Goal: Task Accomplishment & Management: Manage account settings

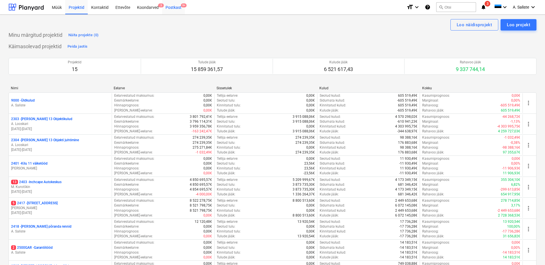
click at [173, 8] on div "Postkast 9+" at bounding box center [173, 7] width 23 height 15
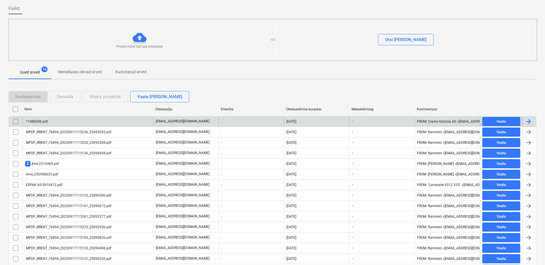
scroll to position [73, 0]
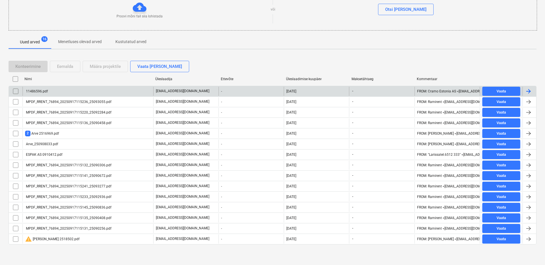
click at [50, 90] on div "11486596.pdf" at bounding box center [88, 91] width 131 height 9
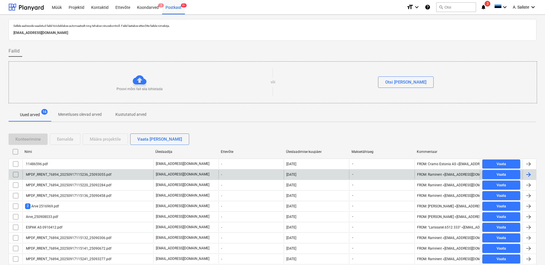
scroll to position [73, 0]
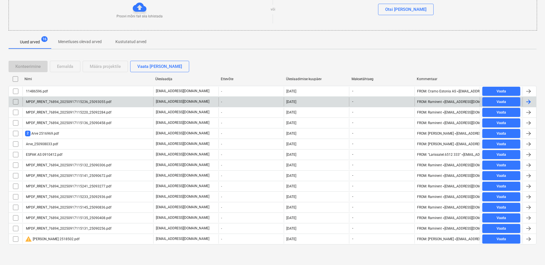
click at [69, 105] on div "MPDF_RRENT_76894_20250917115236_25093055.pdf" at bounding box center [88, 101] width 131 height 9
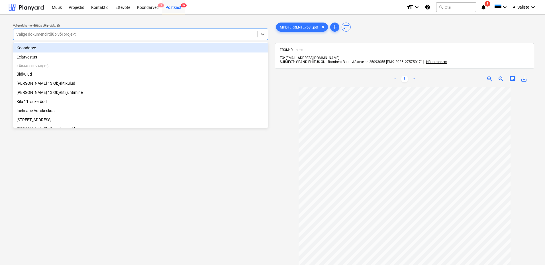
click at [215, 29] on div "Valige dokumendi tüüp või projekt" at bounding box center [140, 34] width 255 height 11
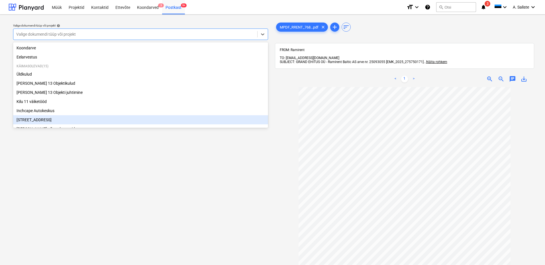
click at [42, 121] on div "Narva mnt 120" at bounding box center [140, 119] width 255 height 9
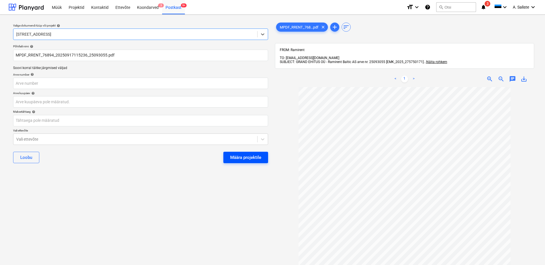
click at [241, 158] on div "Määra projektile" at bounding box center [245, 157] width 31 height 7
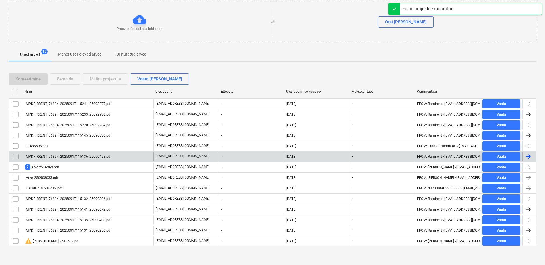
scroll to position [62, 0]
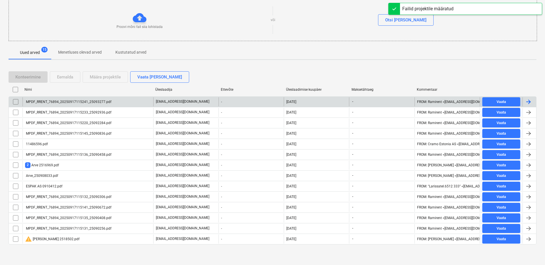
click at [73, 103] on div "MPDF_RRENT_76894_20250917115241_25093277.pdf" at bounding box center [68, 102] width 86 height 4
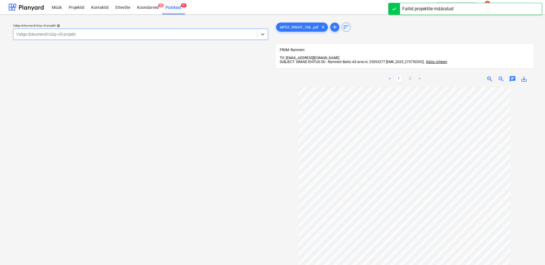
click at [202, 33] on div at bounding box center [135, 34] width 238 height 6
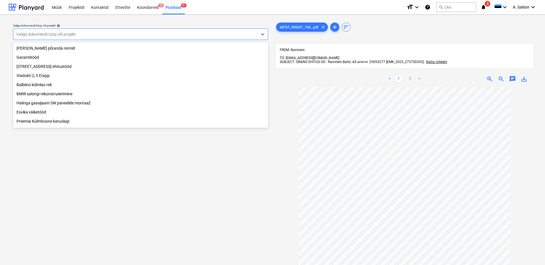
scroll to position [116, 0]
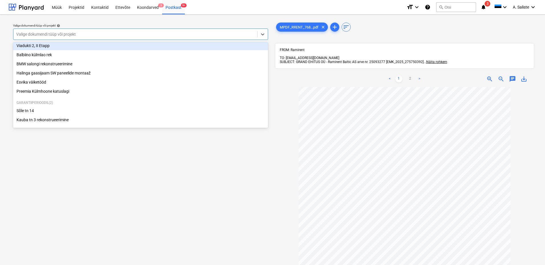
click at [77, 46] on div "Viadukti 2, II Etapp" at bounding box center [140, 45] width 255 height 9
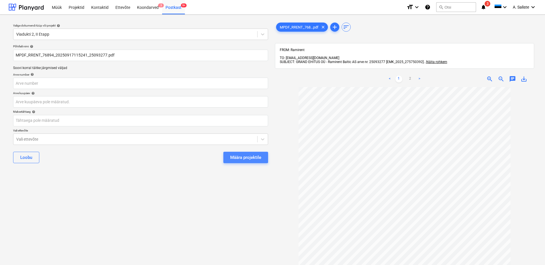
click at [234, 156] on div "Määra projektile" at bounding box center [245, 157] width 31 height 7
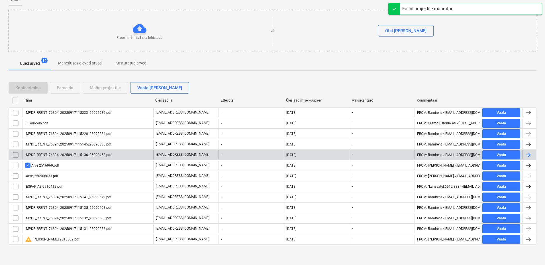
scroll to position [52, 0]
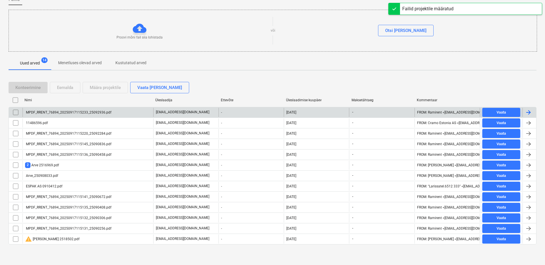
click at [107, 114] on div "MPDF_RRENT_76894_20250917115233_25092936.pdf" at bounding box center [88, 112] width 131 height 9
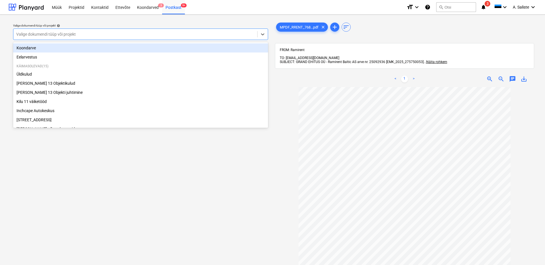
click at [218, 33] on div at bounding box center [135, 34] width 238 height 6
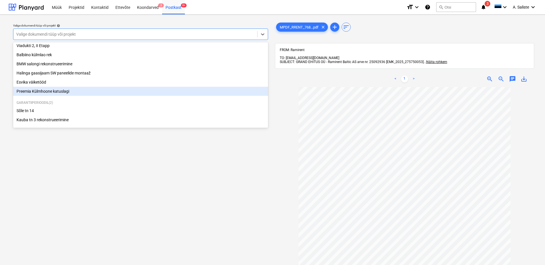
scroll to position [116, 0]
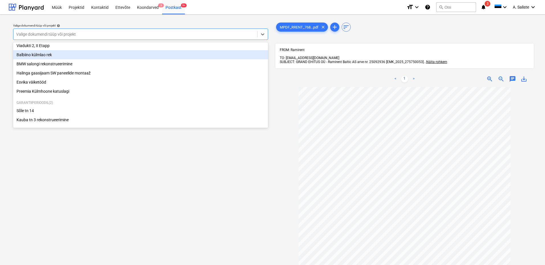
click at [50, 55] on div "Balbiino külmlao rek" at bounding box center [140, 54] width 255 height 9
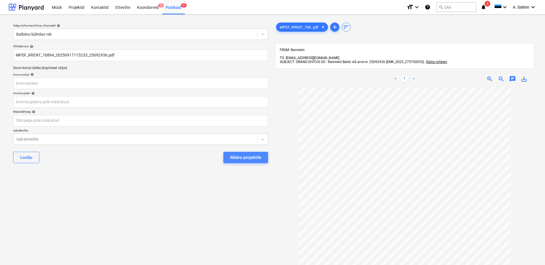
click at [250, 157] on div "Määra projektile" at bounding box center [245, 157] width 31 height 7
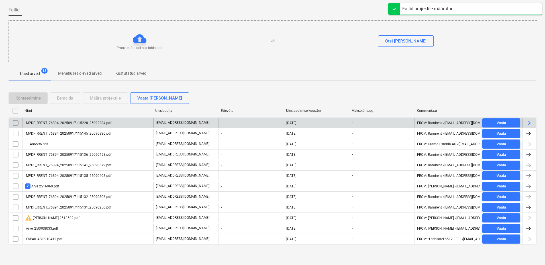
drag, startPoint x: 57, startPoint y: 144, endPoint x: 61, endPoint y: 124, distance: 20.5
click at [61, 124] on div "MPDF_RRENT_76894_20250917115220_25092284.pdf" at bounding box center [68, 123] width 86 height 4
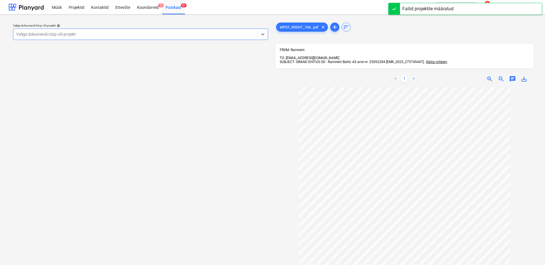
click at [206, 38] on div "Valige dokumendi tüüp või projekt" at bounding box center [135, 34] width 244 height 8
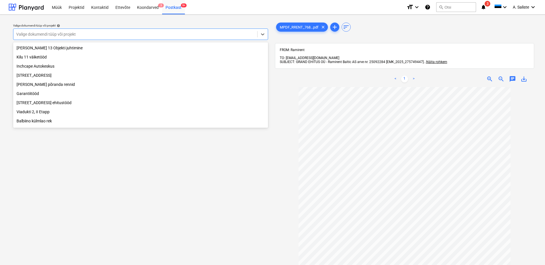
scroll to position [114, 0]
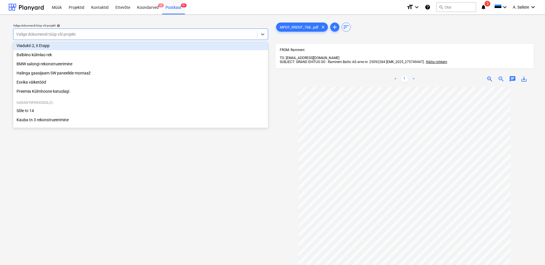
click at [64, 49] on div "Viadukti 2, II Etapp" at bounding box center [140, 45] width 255 height 9
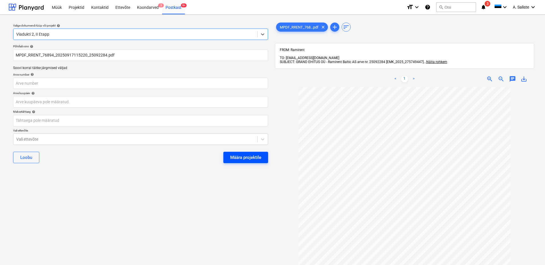
click at [240, 156] on div "Määra projektile" at bounding box center [245, 157] width 31 height 7
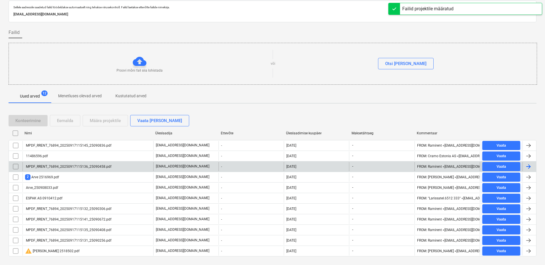
scroll to position [30, 0]
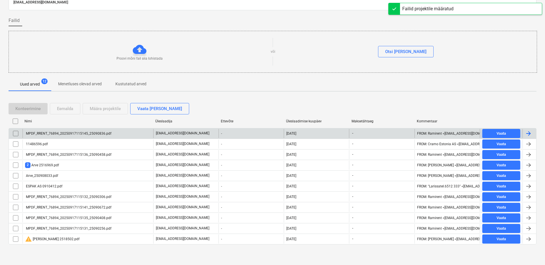
click at [86, 131] on div "MPDF_RRENT_76894_20250917115145_25090836.pdf" at bounding box center [68, 133] width 86 height 4
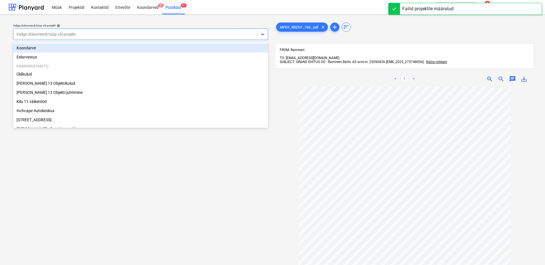
click at [216, 36] on div at bounding box center [135, 34] width 238 height 6
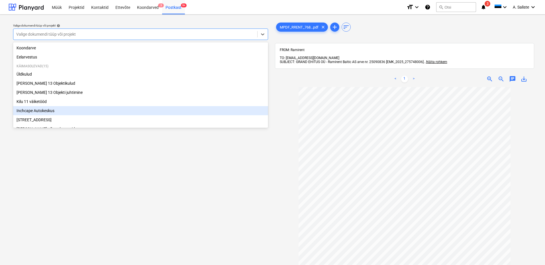
click at [40, 112] on div "Inchcape Autokeskus" at bounding box center [140, 110] width 255 height 9
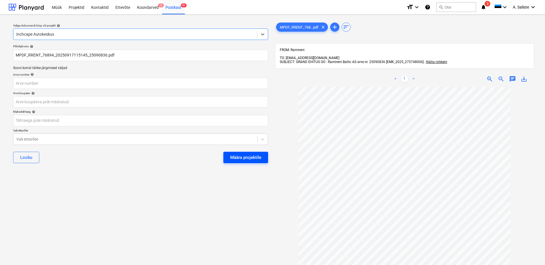
click at [234, 158] on div "Määra projektile" at bounding box center [245, 157] width 31 height 7
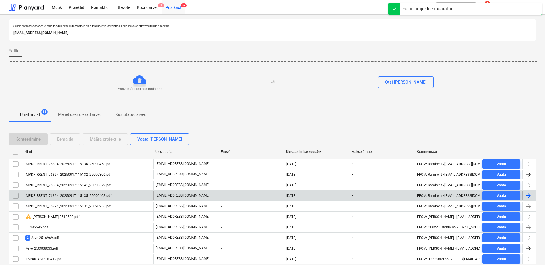
scroll to position [20, 0]
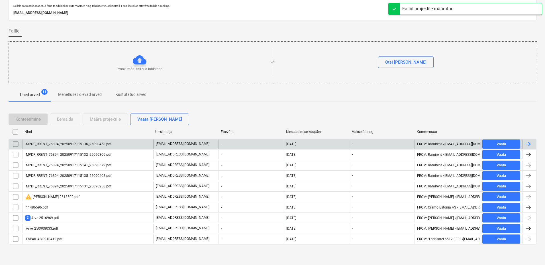
click at [95, 144] on div "MPDF_RRENT_76894_20250917115136_25090458.pdf" at bounding box center [68, 144] width 86 height 4
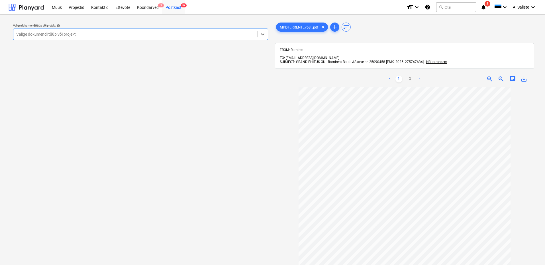
click at [200, 34] on div at bounding box center [135, 34] width 238 height 6
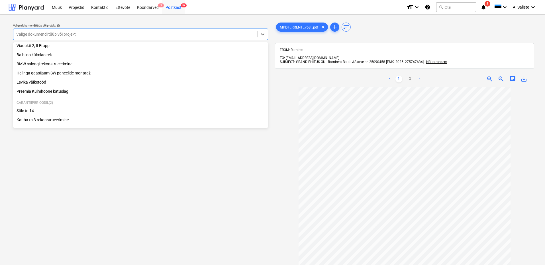
scroll to position [116, 0]
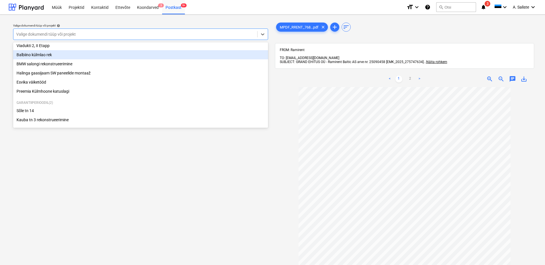
click at [43, 55] on div "Balbiino külmlao rek" at bounding box center [140, 54] width 255 height 9
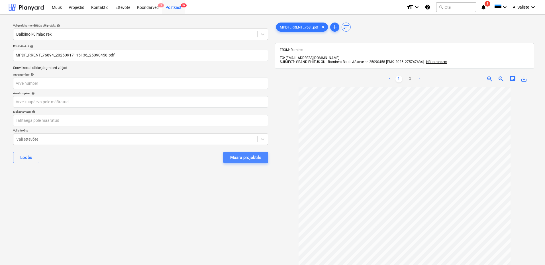
click at [244, 157] on div "Määra projektile" at bounding box center [245, 157] width 31 height 7
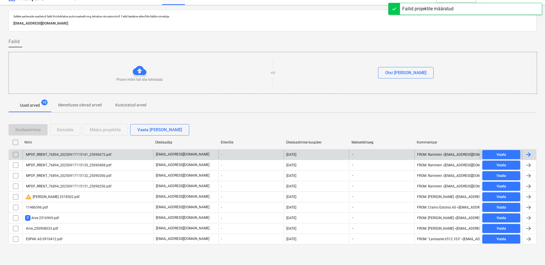
click at [71, 151] on div "MPDF_RRENT_76894_20250917115141_25090672.pdf" at bounding box center [88, 154] width 131 height 9
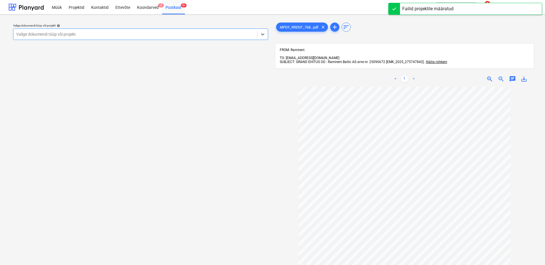
click at [238, 35] on div at bounding box center [135, 34] width 238 height 6
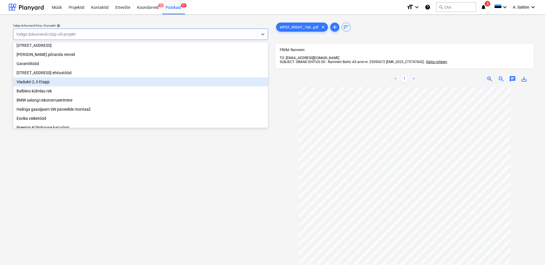
scroll to position [59, 0]
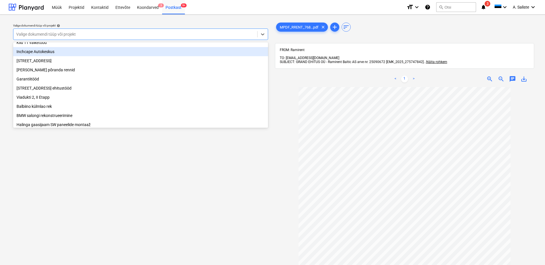
click at [100, 56] on div "Inchcape Autokeskus" at bounding box center [140, 51] width 255 height 9
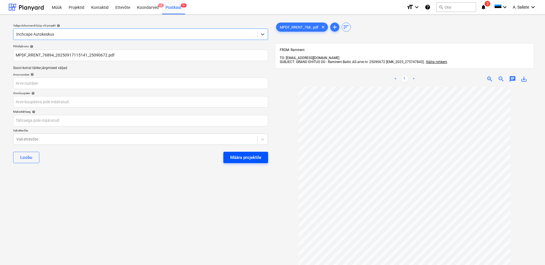
click at [248, 157] on div "Määra projektile" at bounding box center [245, 157] width 31 height 7
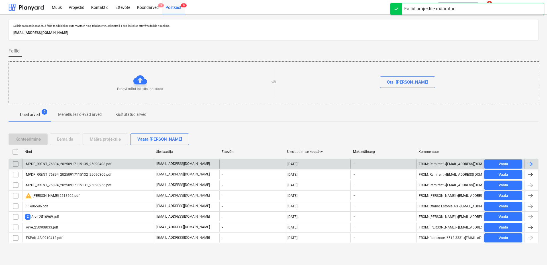
click at [98, 165] on div "MPDF_RRENT_76894_20250917115135_25090408.pdf" at bounding box center [68, 164] width 86 height 4
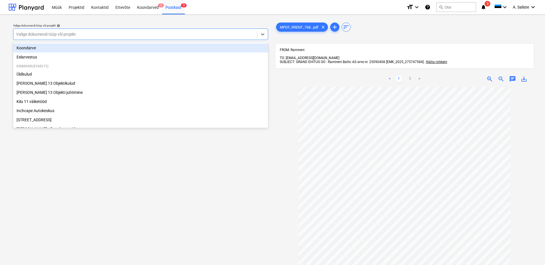
click at [206, 34] on div at bounding box center [135, 34] width 238 height 6
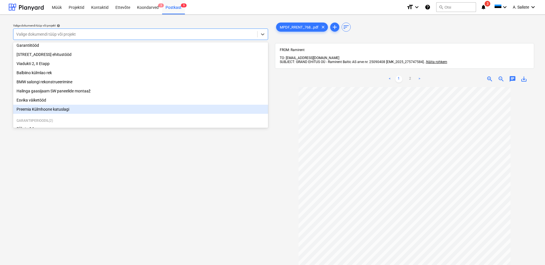
scroll to position [116, 0]
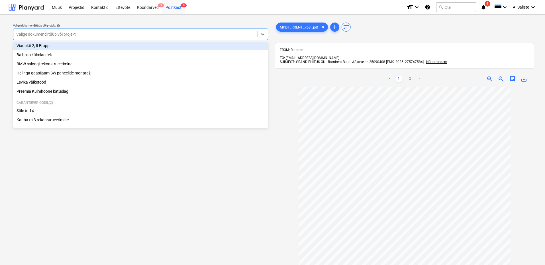
click at [59, 45] on div "Viadukti 2, II Etapp" at bounding box center [140, 45] width 255 height 9
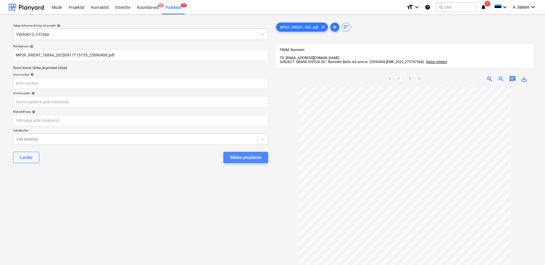
click at [236, 156] on div "Määra projektile" at bounding box center [245, 157] width 31 height 7
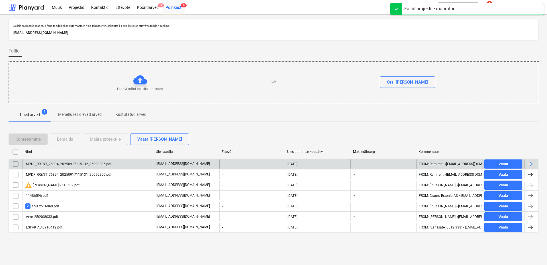
click at [71, 167] on div "MPDF_RRENT_76894_20250917115132_25090306.pdf" at bounding box center [88, 163] width 131 height 9
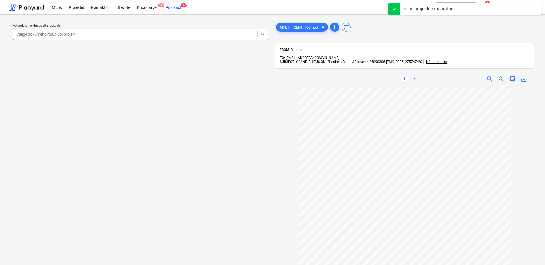
click at [240, 36] on div at bounding box center [135, 34] width 238 height 6
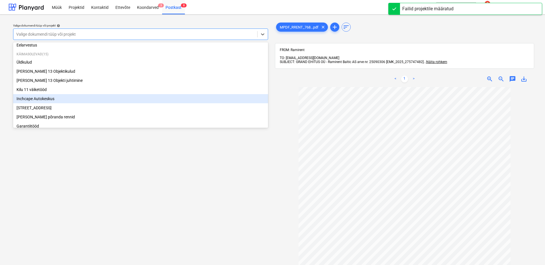
scroll to position [116, 0]
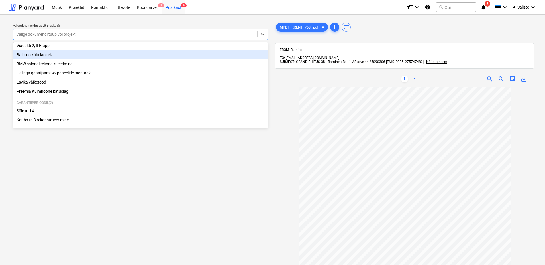
click at [57, 52] on div "Balbiino külmlao rek" at bounding box center [140, 54] width 255 height 9
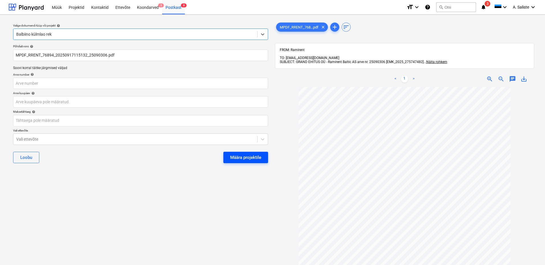
click at [237, 158] on div "Määra projektile" at bounding box center [245, 157] width 31 height 7
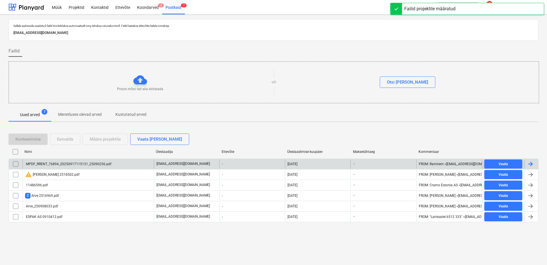
click at [62, 163] on div "MPDF_RRENT_76894_20250917115131_25090256.pdf" at bounding box center [68, 164] width 86 height 4
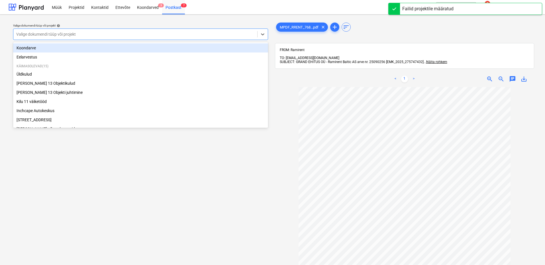
click at [201, 35] on div at bounding box center [135, 34] width 238 height 6
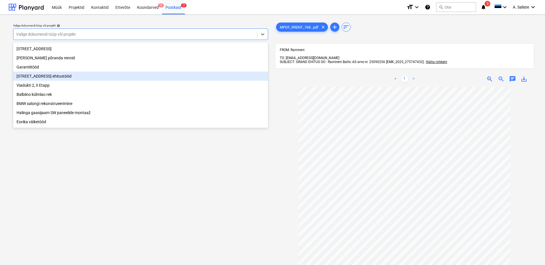
scroll to position [86, 0]
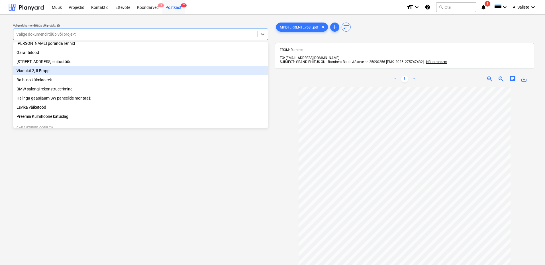
click at [45, 73] on div "Viadukti 2, II Etapp" at bounding box center [140, 70] width 255 height 9
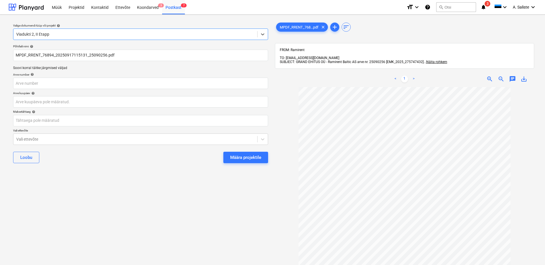
drag, startPoint x: 235, startPoint y: 152, endPoint x: 237, endPoint y: 155, distance: 3.7
click at [235, 152] on button "Määra projektile" at bounding box center [245, 157] width 45 height 11
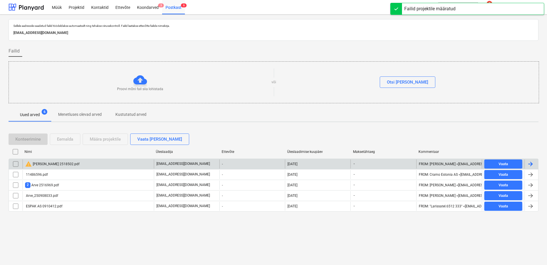
click at [51, 166] on div "warning Mk Arve 2518502.pdf" at bounding box center [52, 163] width 54 height 7
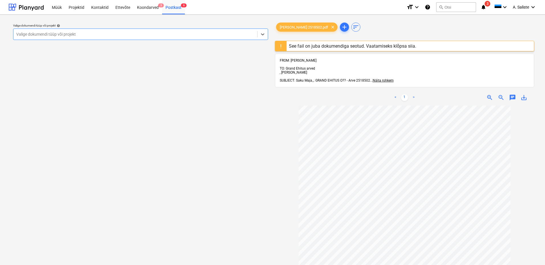
click at [301, 47] on div "See fail on juba dokumendiga seotud. Vaatamiseks klõpsa siia." at bounding box center [352, 45] width 127 height 5
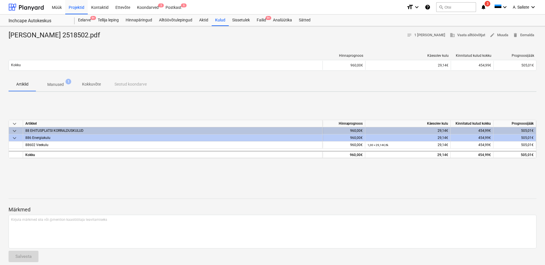
click at [56, 85] on p "Manused" at bounding box center [55, 85] width 17 height 6
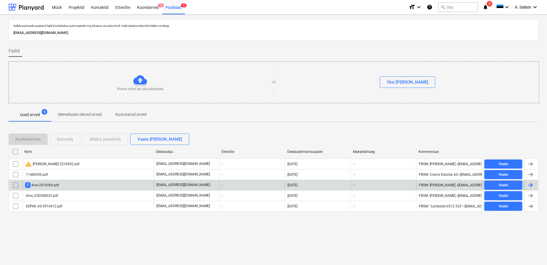
click at [60, 183] on div "2 Arve 2516969.pdf" at bounding box center [88, 184] width 131 height 9
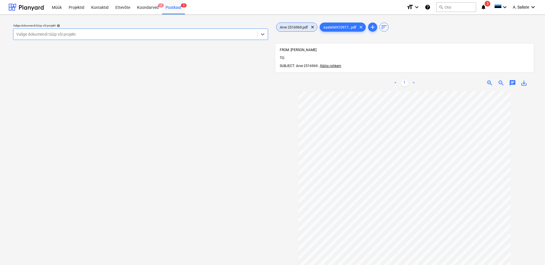
click at [298, 29] on span "Arve 2516969.pdf" at bounding box center [293, 27] width 35 height 4
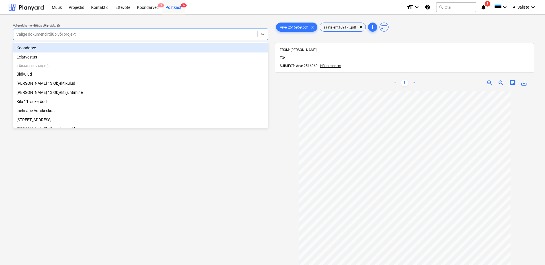
drag, startPoint x: 209, startPoint y: 36, endPoint x: 128, endPoint y: 55, distance: 82.8
click at [209, 36] on div at bounding box center [135, 34] width 238 height 6
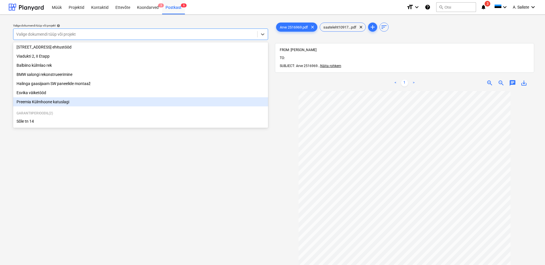
scroll to position [116, 0]
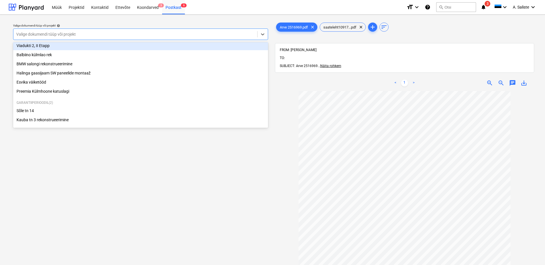
click at [80, 46] on div "Viadukti 2, II Etapp" at bounding box center [140, 45] width 255 height 9
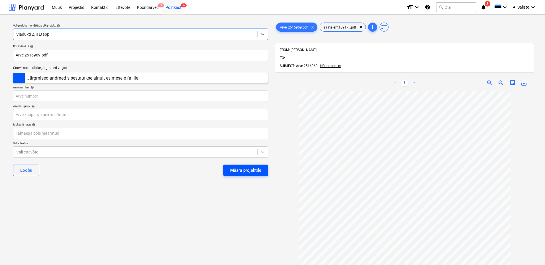
click at [253, 173] on div "Määra projektile" at bounding box center [245, 169] width 31 height 7
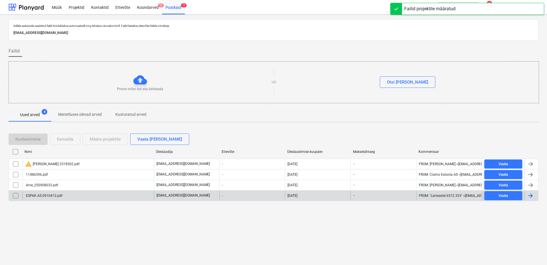
click at [66, 196] on div "ESPAK AS 0910412.pdf" at bounding box center [88, 195] width 131 height 9
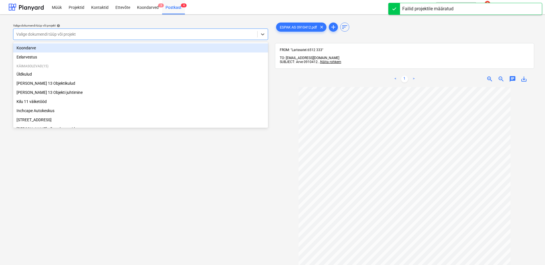
click at [238, 33] on div at bounding box center [135, 34] width 238 height 6
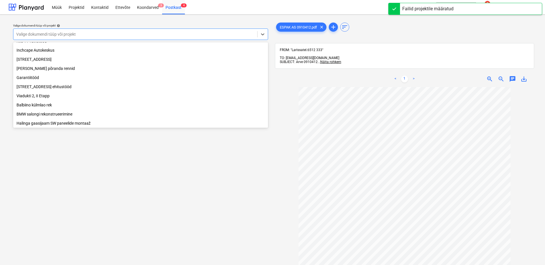
scroll to position [116, 0]
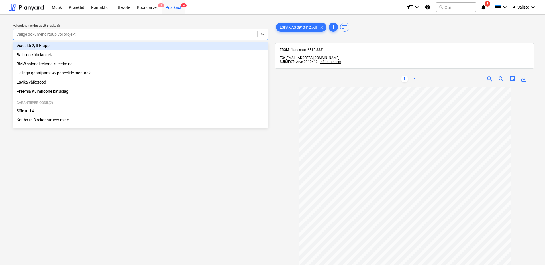
click at [70, 45] on div "Viadukti 2, II Etapp" at bounding box center [140, 45] width 255 height 9
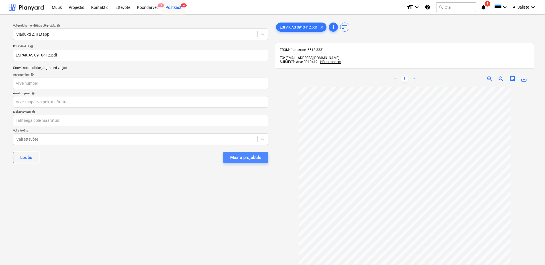
click at [239, 160] on div "Määra projektile" at bounding box center [245, 157] width 31 height 7
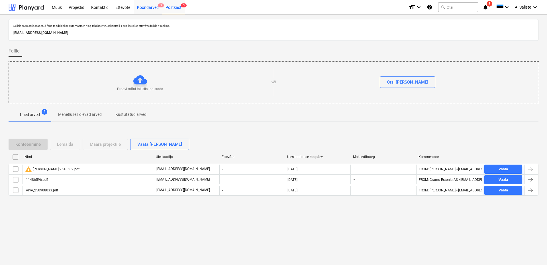
click at [143, 6] on div "Koondarved 3" at bounding box center [148, 7] width 29 height 15
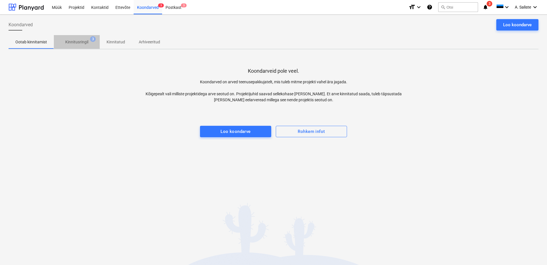
click at [71, 42] on p "Kinnitusringil" at bounding box center [76, 42] width 23 height 6
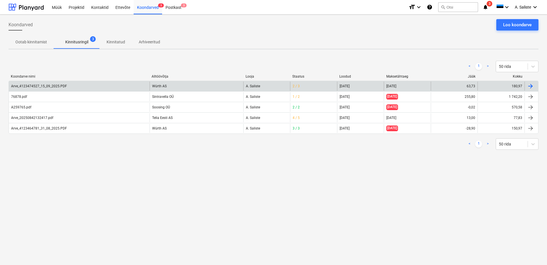
click at [74, 89] on div "Arve_4123474527_15_09_2025.PDF" at bounding box center [79, 86] width 141 height 9
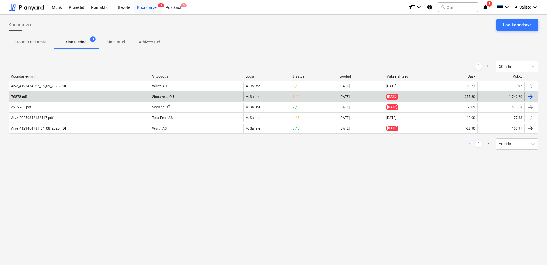
click at [38, 97] on div "76878.pdf" at bounding box center [79, 96] width 141 height 9
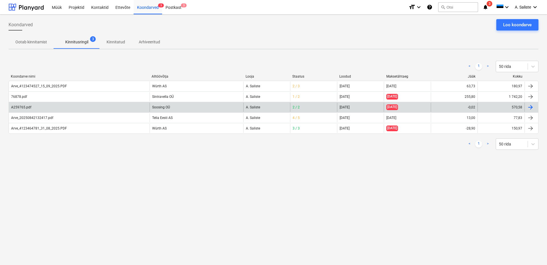
click at [51, 106] on div "A259765.pdf" at bounding box center [79, 107] width 141 height 9
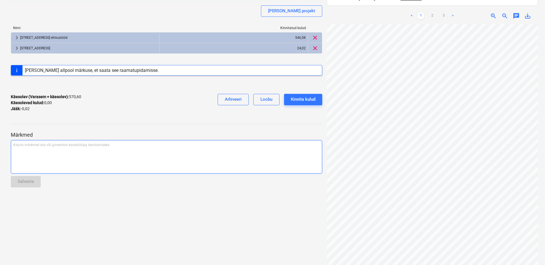
scroll to position [56, 0]
click at [444, 13] on link "3" at bounding box center [443, 16] width 7 height 7
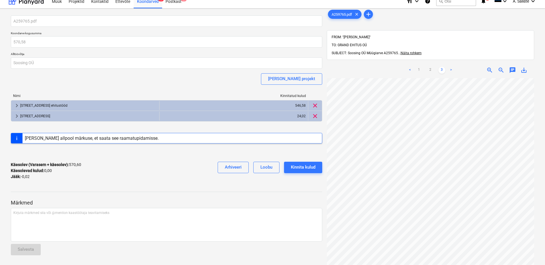
scroll to position [0, 0]
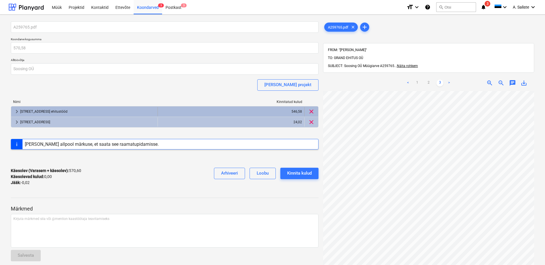
click at [58, 112] on div "Maasika tee 7 ehitustööd" at bounding box center [87, 111] width 135 height 9
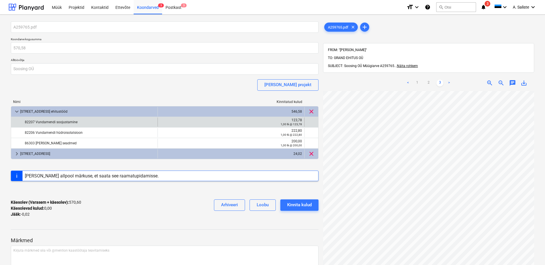
click at [287, 120] on div "123,78" at bounding box center [231, 120] width 142 height 4
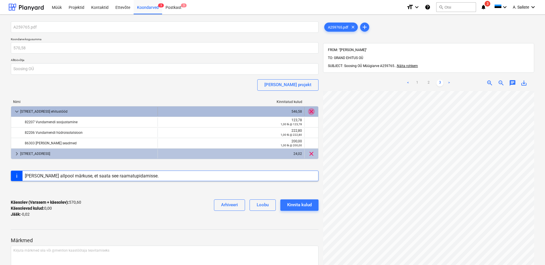
click at [309, 112] on span "clear" at bounding box center [311, 111] width 7 height 7
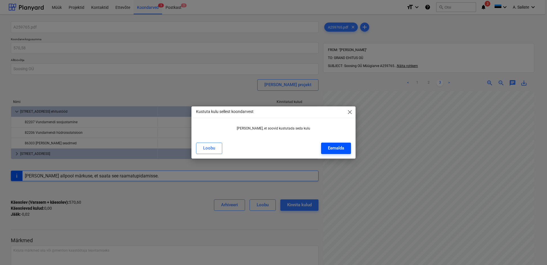
click at [338, 148] on div "Eemalda" at bounding box center [336, 147] width 16 height 7
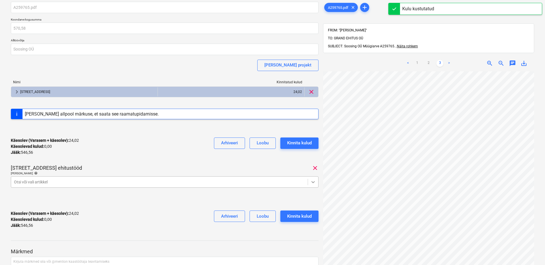
click at [313, 202] on body "Müük Projektid Kontaktid Ettevõte Koondarved 3 Postkast 3 format_size keyboard_…" at bounding box center [272, 112] width 545 height 265
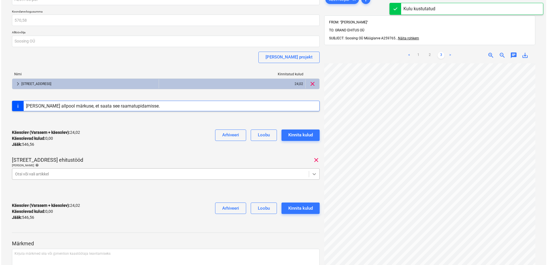
scroll to position [34, 0]
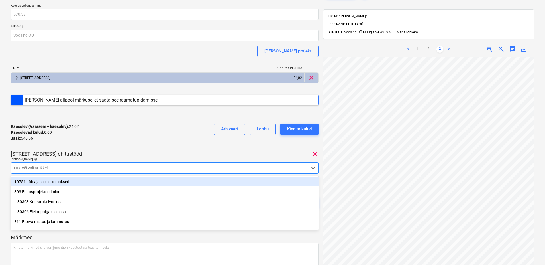
type input "9"
type input "82207"
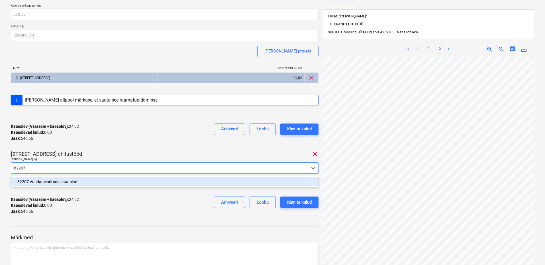
click at [47, 180] on div "-- 82207 Vundamendi soojustamine" at bounding box center [165, 181] width 308 height 9
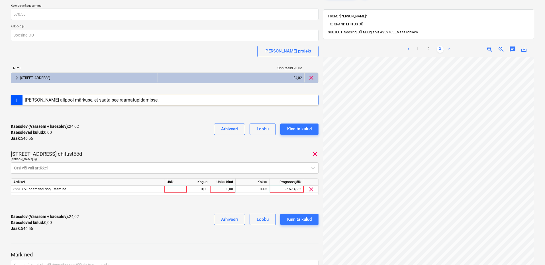
click at [168, 147] on div "A259765.pdf Koondarve kogusumma 570,58 Alltöövõtja Soosing OÜ Lisa projekt Nimi…" at bounding box center [165, 112] width 308 height 248
click at [183, 188] on div at bounding box center [175, 189] width 23 height 7
type input "kmpl"
click at [197, 188] on div "0,00" at bounding box center [199, 189] width 18 height 7
type input "1"
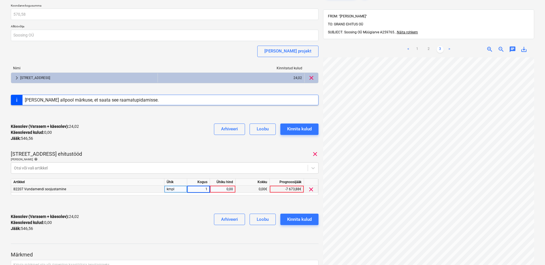
click at [230, 187] on div "0,00" at bounding box center [222, 189] width 21 height 7
type input "123,80"
click at [207, 204] on div at bounding box center [165, 204] width 308 height 9
click at [316, 167] on icon at bounding box center [313, 168] width 6 height 6
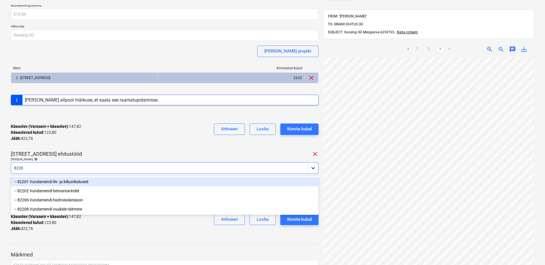
type input "82206"
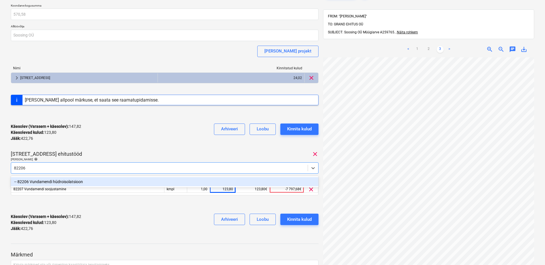
click at [96, 181] on div "-- 82206 Vundamendi hüdroisolatsioon" at bounding box center [165, 181] width 308 height 9
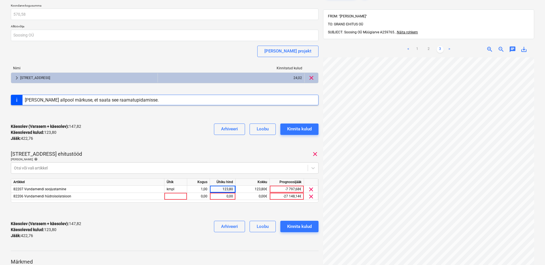
click at [170, 141] on div "Käesolev (Varasem + käesolev) : 147,82 Käesolevad kulud : 123,80 Jääk : 422,76 …" at bounding box center [165, 132] width 308 height 27
click at [176, 198] on div at bounding box center [175, 196] width 23 height 7
type input "kmpl"
click at [201, 196] on div "0,00" at bounding box center [199, 196] width 18 height 7
click at [220, 196] on div "0,00" at bounding box center [222, 196] width 21 height 7
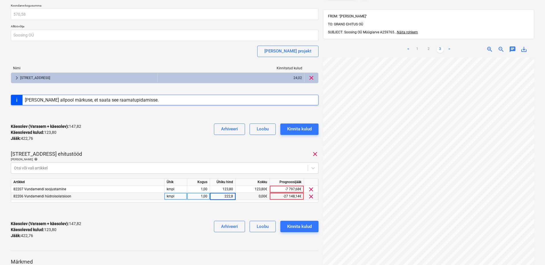
type input "222,80"
click at [201, 215] on div at bounding box center [165, 211] width 308 height 9
click at [149, 170] on div at bounding box center [159, 168] width 291 height 6
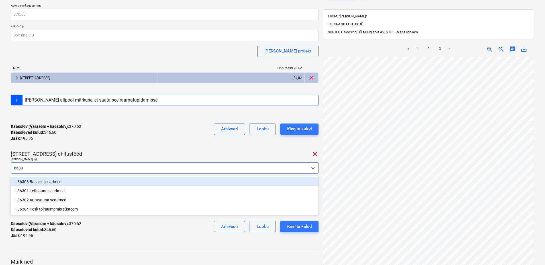
type input "86303"
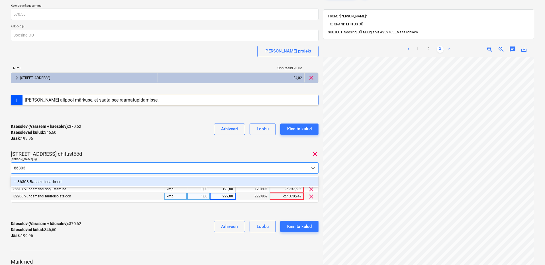
click at [133, 178] on div "-- 86303 Basseini seadmed" at bounding box center [165, 181] width 308 height 9
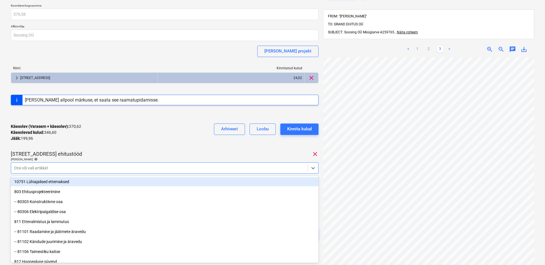
click at [199, 143] on div "Käesolev (Varasem + käesolev) : 370,62 Käesolevad kulud : 346,60 Jääk : 199,96 …" at bounding box center [165, 132] width 308 height 27
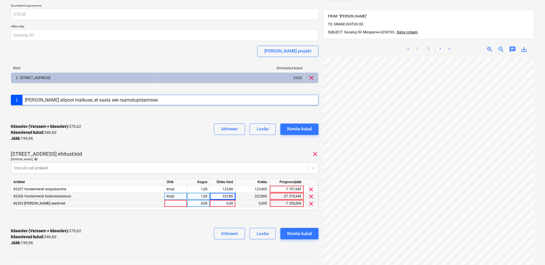
click at [180, 206] on div at bounding box center [175, 203] width 23 height 7
type input "kmpl"
click at [194, 200] on div "0,00" at bounding box center [199, 203] width 18 height 7
click at [222, 201] on div "0,00" at bounding box center [222, 203] width 21 height 7
type input "200"
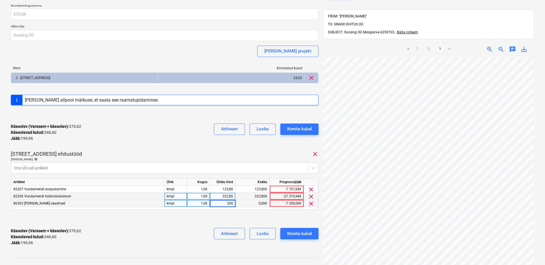
click at [195, 223] on div "Käesolev (Varasem + käesolev) : 370,62 Käesolevad kulud : 346,60 Jääk : 199,96 …" at bounding box center [165, 236] width 308 height 27
click at [230, 188] on div "123,80" at bounding box center [222, 189] width 21 height 7
type input "123,76"
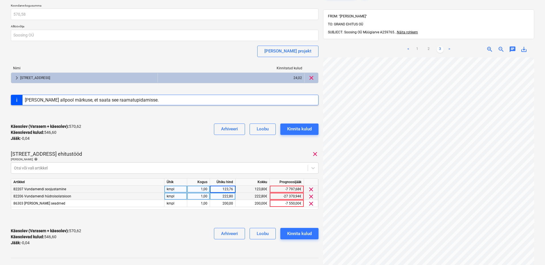
click at [195, 228] on div "Käesolev (Varasem + käesolev) : 570,62 Käesolevad kulud : 546,60 Jääk : -0,04 A…" at bounding box center [165, 236] width 308 height 27
click at [296, 235] on div "Kinnita kulud" at bounding box center [299, 233] width 25 height 7
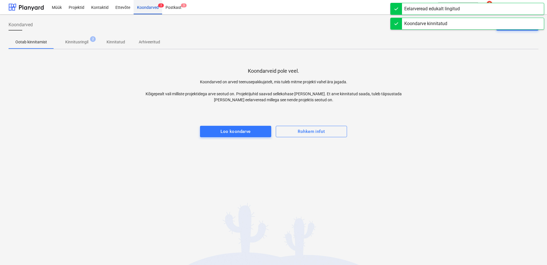
click at [150, 7] on div "Koondarved 2" at bounding box center [148, 7] width 29 height 15
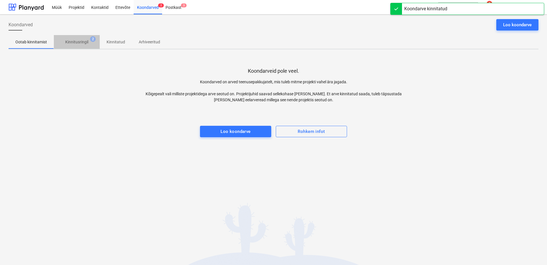
click at [86, 39] on span "Kinnitusringil 2" at bounding box center [77, 42] width 46 height 10
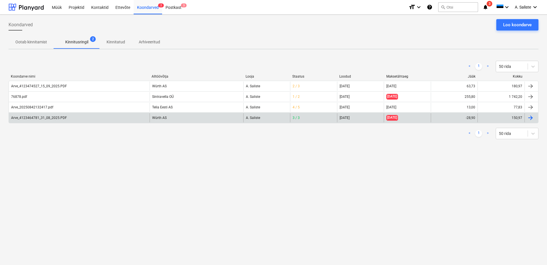
click at [50, 116] on div "Arve_4123464781_31_08_2025.PDF" at bounding box center [39, 118] width 56 height 4
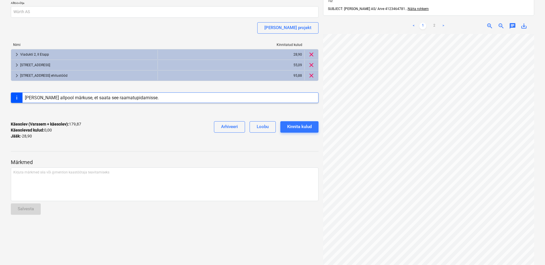
scroll to position [55, 0]
click at [436, 23] on link "2" at bounding box center [434, 26] width 7 height 7
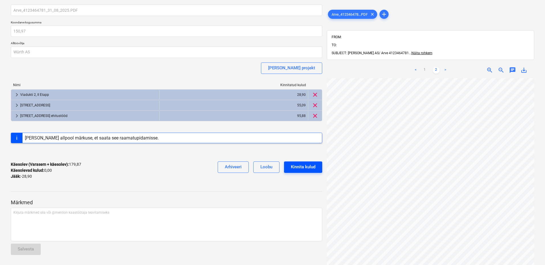
scroll to position [29, 0]
click at [426, 67] on link "1" at bounding box center [425, 70] width 7 height 7
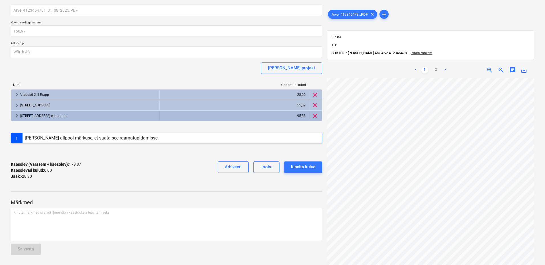
click at [15, 116] on span "keyboard_arrow_right" at bounding box center [16, 115] width 7 height 7
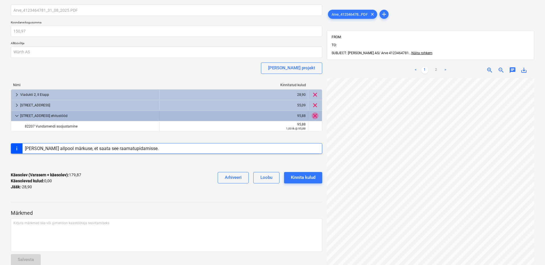
click at [315, 115] on span "clear" at bounding box center [315, 115] width 7 height 7
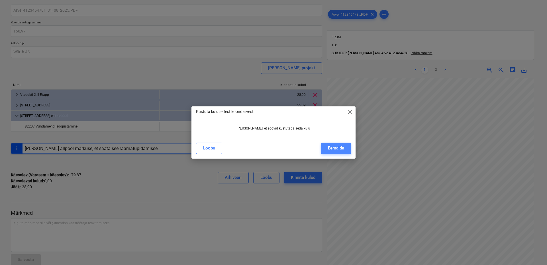
click at [332, 146] on div "Eemalda" at bounding box center [336, 147] width 16 height 7
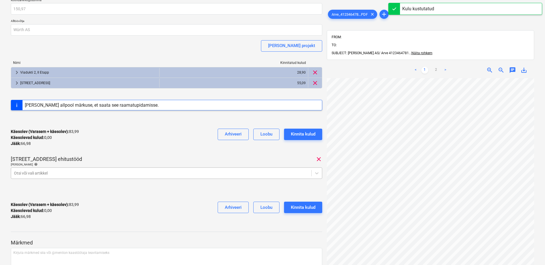
click at [93, 196] on body "Müük Projektid Kontaktid Ettevõte Koondarved 2 Postkast 3 format_size keyboard_…" at bounding box center [272, 93] width 545 height 265
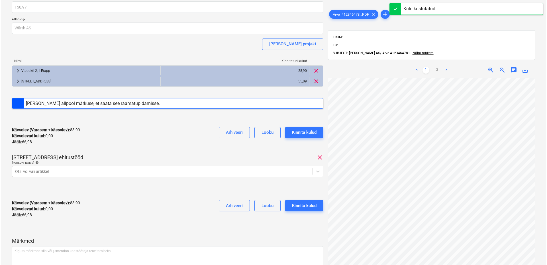
scroll to position [44, 0]
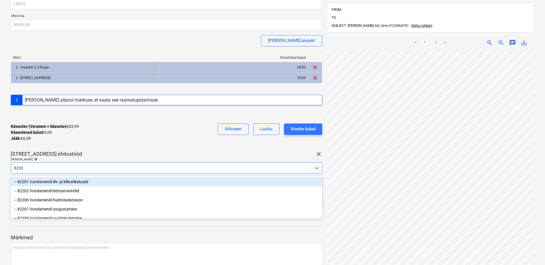
type input "82207"
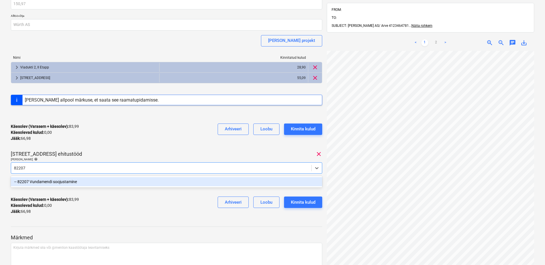
click at [70, 181] on div "-- 82207 Vundamendi soojustamine" at bounding box center [167, 181] width 312 height 9
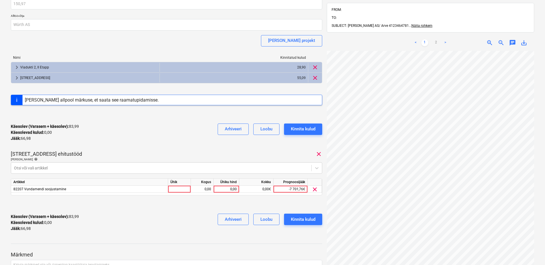
click at [129, 133] on div "Käesolev (Varasem + käesolev) : 83,99 Käesolevad kulud : 0,00 Jääk : 66,98 Arhi…" at bounding box center [167, 132] width 312 height 27
click at [187, 190] on div at bounding box center [179, 189] width 23 height 7
type input "kmpl"
click at [198, 189] on div "0,00" at bounding box center [202, 189] width 18 height 7
click at [228, 189] on div "0,00" at bounding box center [226, 189] width 21 height 7
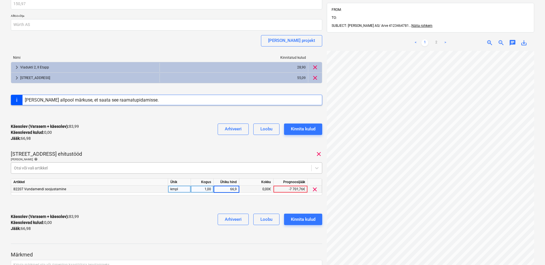
type input "66,98"
click at [167, 212] on div "Käesolev (Varasem + käesolev) : 83,99 Käesolevad kulud : 0,00 Jääk : 66,98 Arhi…" at bounding box center [167, 222] width 312 height 27
click at [307, 219] on div "Kinnita kulud" at bounding box center [303, 218] width 25 height 7
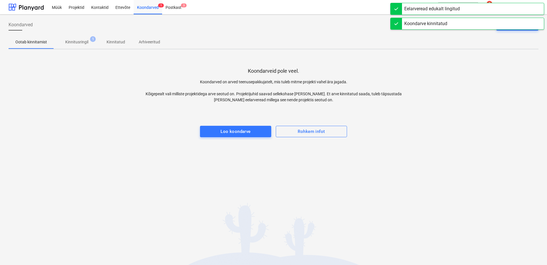
click at [86, 40] on p "Kinnitusringil" at bounding box center [76, 42] width 23 height 6
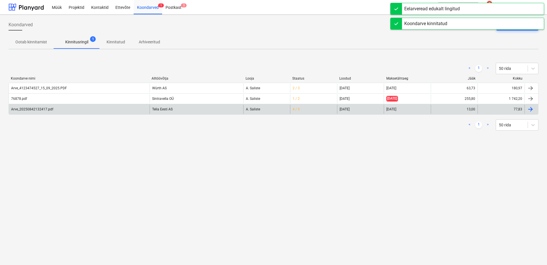
click at [125, 111] on div "Arve_20250842132417.pdf" at bounding box center [79, 109] width 141 height 9
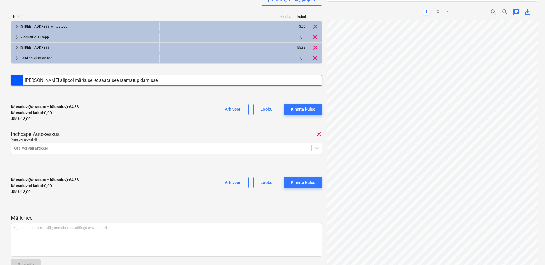
scroll to position [86, 0]
click at [318, 149] on icon at bounding box center [317, 148] width 6 height 6
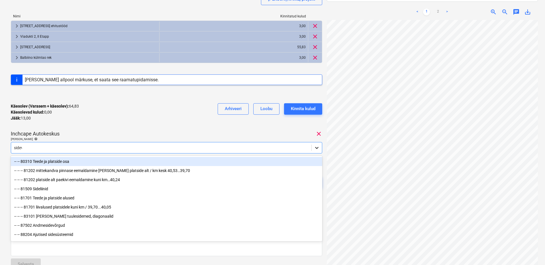
type input "sideva"
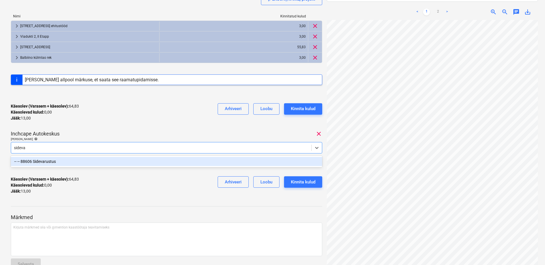
click at [62, 162] on div "-- -- 88606 Sidevarustus" at bounding box center [167, 161] width 312 height 9
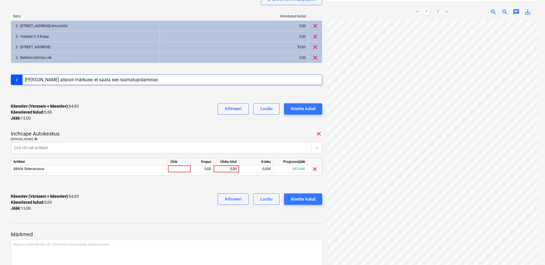
click at [108, 106] on div "Käesolev (Varasem + käesolev) : 64,83 Käesolevad kulud : 0,00 Jääk : 13,00 Arhi…" at bounding box center [167, 112] width 312 height 27
click at [184, 169] on div at bounding box center [179, 168] width 23 height 7
type input "k"
type input "kuu"
click at [208, 169] on div "0,00" at bounding box center [202, 168] width 18 height 7
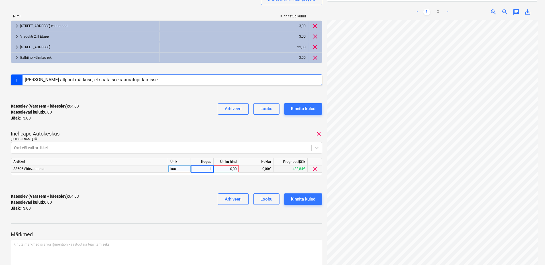
click at [229, 168] on div "0,00" at bounding box center [226, 168] width 21 height 7
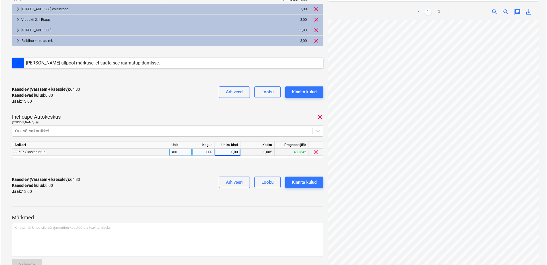
scroll to position [119, 0]
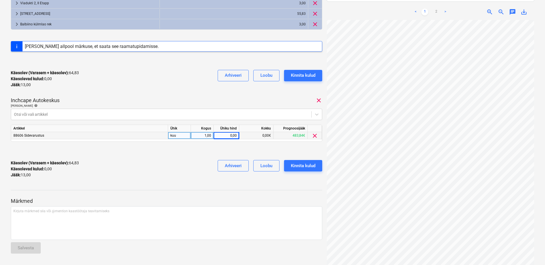
drag, startPoint x: 204, startPoint y: 175, endPoint x: 204, endPoint y: 169, distance: 6.0
click at [204, 170] on div "Käesolev (Varasem + käesolev) : 64,83 Käesolevad kulud : 0,00 Jääk : 13,00 Arhi…" at bounding box center [167, 168] width 312 height 27
click at [228, 135] on div "0,00" at bounding box center [226, 135] width 21 height 7
type input "13"
click at [169, 188] on div "Märkmed Kirjuta märkmed siia või @mention kaastöötaja teavitamiseks ﻿ Salvesta" at bounding box center [167, 220] width 312 height 76
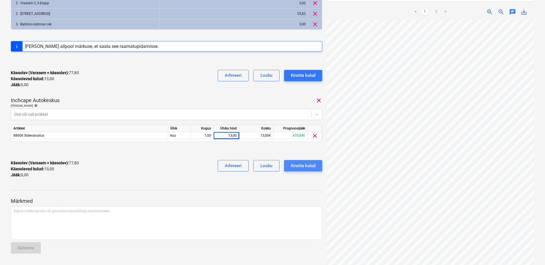
click at [308, 166] on div "Kinnita kulud" at bounding box center [303, 165] width 25 height 7
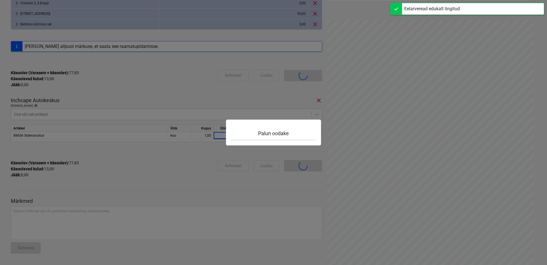
scroll to position [74, 0]
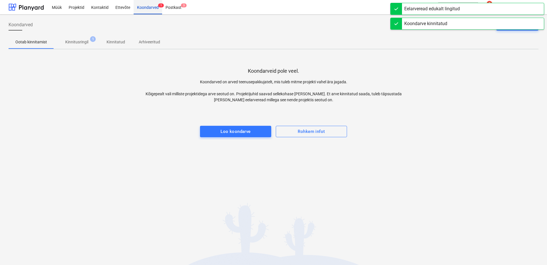
click at [153, 7] on div "Koondarved 1" at bounding box center [148, 7] width 29 height 15
click at [75, 42] on p "Kinnitusringil" at bounding box center [76, 42] width 23 height 6
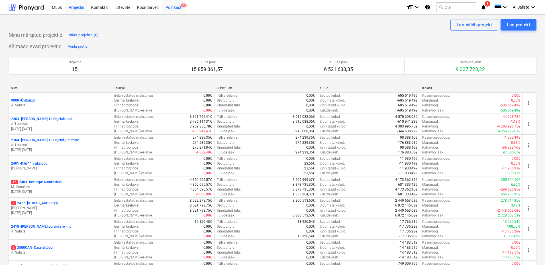
click at [171, 9] on div "Postkast 2" at bounding box center [173, 7] width 23 height 15
click at [153, 7] on div "Koondarved 1" at bounding box center [148, 7] width 29 height 15
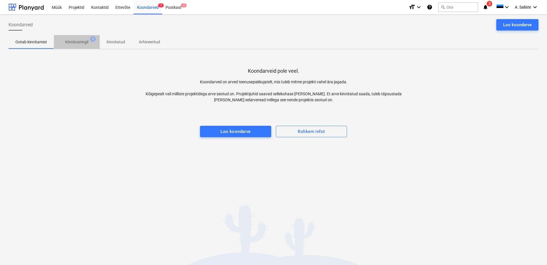
click at [80, 44] on p "Kinnitusringil" at bounding box center [76, 42] width 23 height 6
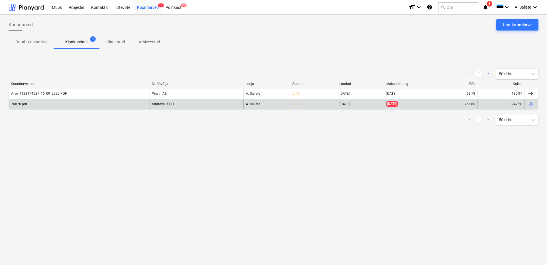
click at [57, 100] on div "76878.pdf" at bounding box center [79, 103] width 141 height 9
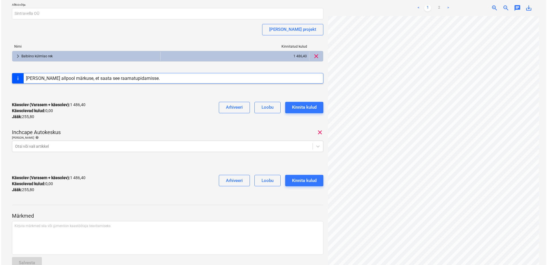
scroll to position [74, 0]
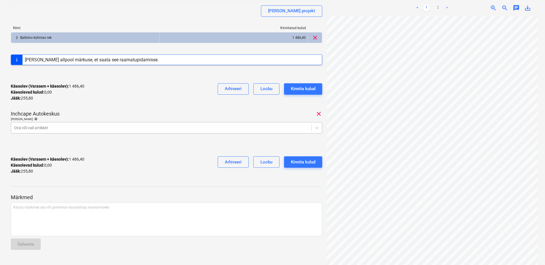
click at [107, 127] on div at bounding box center [161, 128] width 295 height 6
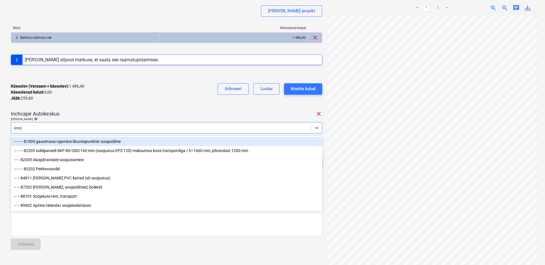
type input "sooja"
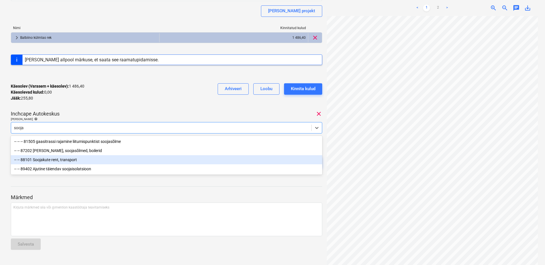
click at [75, 160] on div "-- -- 88101 Soojakute rent, transport" at bounding box center [167, 159] width 312 height 9
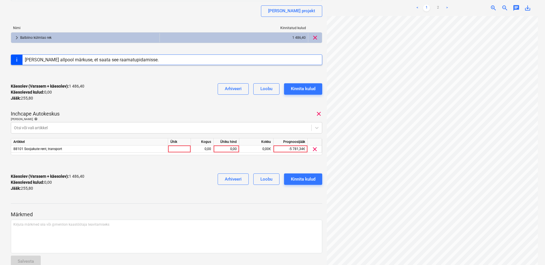
click at [140, 87] on div "Käesolev (Varasem + käesolev) : 1 486,40 Käesolevad kulud : 0,00 Jääk : 255,80 …" at bounding box center [167, 92] width 312 height 27
click at [184, 148] on div at bounding box center [179, 148] width 23 height 7
type input "kmpl"
drag, startPoint x: 207, startPoint y: 150, endPoint x: 219, endPoint y: 149, distance: 12.3
click at [208, 150] on div "0,00" at bounding box center [202, 148] width 18 height 7
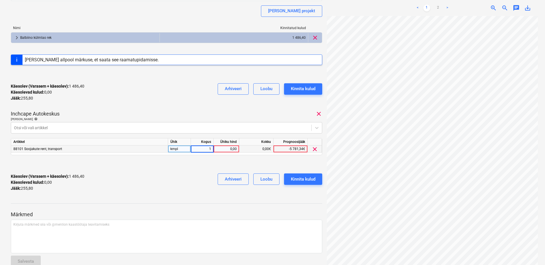
click at [225, 149] on div "0,00" at bounding box center [226, 148] width 21 height 7
type input "255,80"
drag, startPoint x: 147, startPoint y: 186, endPoint x: 155, endPoint y: 184, distance: 8.3
click at [148, 185] on div "Käesolev (Varasem + käesolev) : 1 486,40 Käesolevad kulud : 0,00 Jääk : 255,80 …" at bounding box center [167, 182] width 312 height 27
click at [299, 178] on div "Kinnita kulud" at bounding box center [303, 178] width 25 height 7
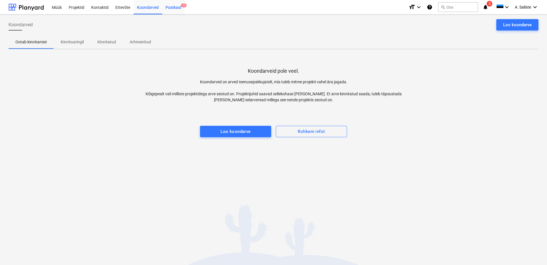
click at [175, 8] on div "Postkast 3" at bounding box center [173, 7] width 23 height 15
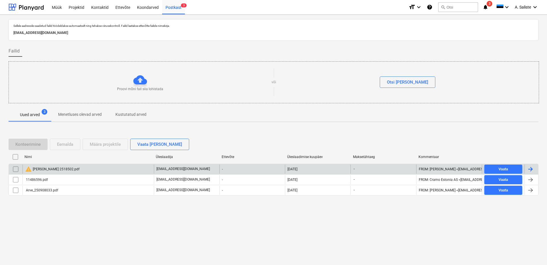
click at [15, 169] on input "checkbox" at bounding box center [15, 168] width 9 height 9
click at [70, 143] on div "Eemalda" at bounding box center [65, 144] width 16 height 7
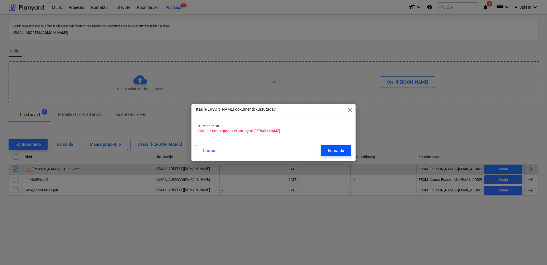
click at [339, 152] on div "Eemalda" at bounding box center [336, 150] width 16 height 7
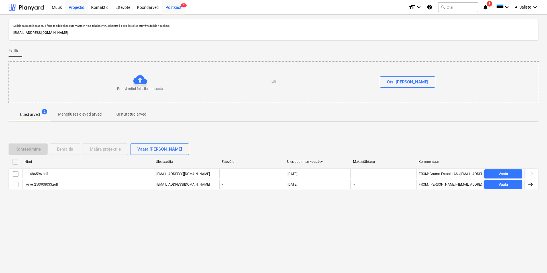
click at [73, 8] on div "Projektid" at bounding box center [76, 7] width 23 height 15
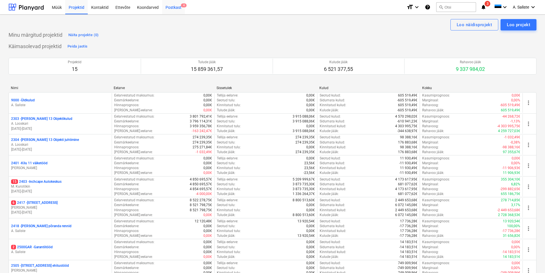
click at [176, 8] on div "Postkast 4" at bounding box center [173, 7] width 23 height 15
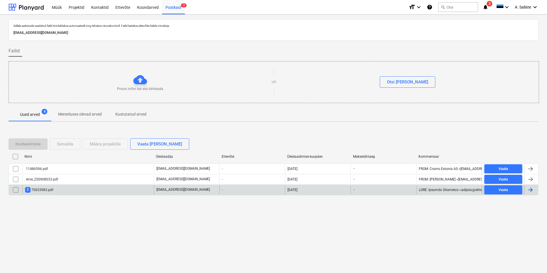
click at [74, 189] on div "2 70033983.pdf" at bounding box center [88, 190] width 131 height 9
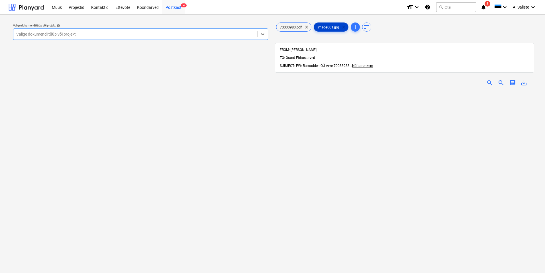
click at [345, 27] on span "clear" at bounding box center [343, 27] width 7 height 7
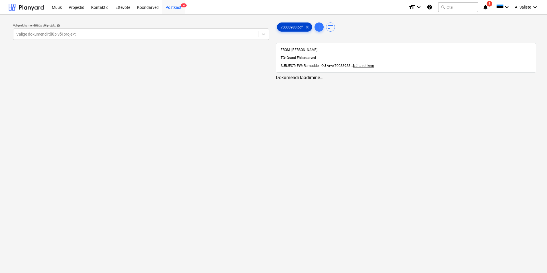
click at [288, 24] on div "70033983.pdf clear" at bounding box center [294, 27] width 35 height 9
click at [208, 34] on div at bounding box center [135, 34] width 238 height 6
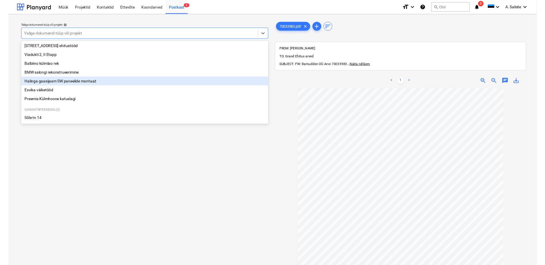
scroll to position [88, 0]
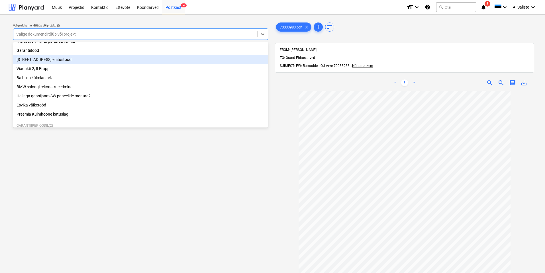
click at [47, 61] on div "Maasika tee 7 ehitustööd" at bounding box center [140, 59] width 255 height 9
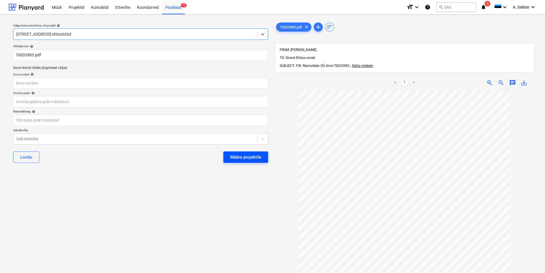
click at [252, 157] on div "Määra projektile" at bounding box center [245, 157] width 31 height 7
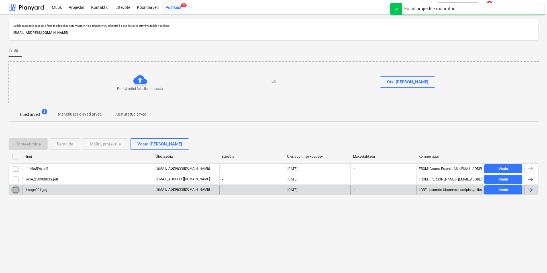
click at [15, 190] on input "checkbox" at bounding box center [15, 190] width 9 height 9
click at [73, 144] on div "Eemalda" at bounding box center [65, 144] width 16 height 7
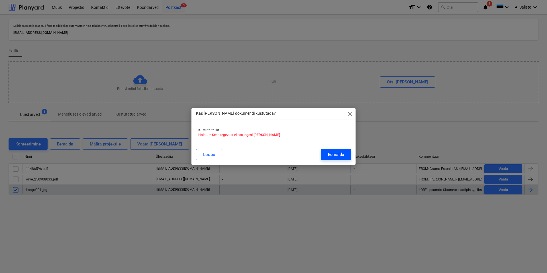
click at [343, 155] on div "Eemalda" at bounding box center [336, 154] width 16 height 7
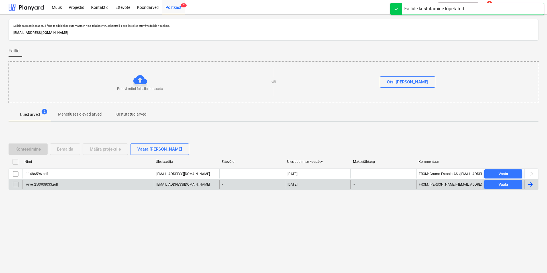
click at [95, 182] on div "Arve_250908033.pdf" at bounding box center [88, 184] width 131 height 9
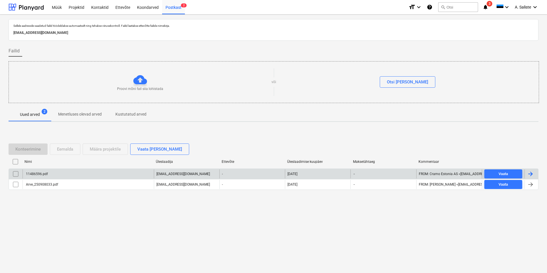
click at [48, 175] on div "11486596.pdf" at bounding box center [88, 174] width 131 height 9
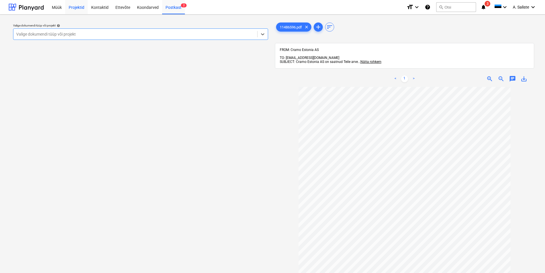
click at [82, 8] on div "Projektid" at bounding box center [76, 7] width 23 height 15
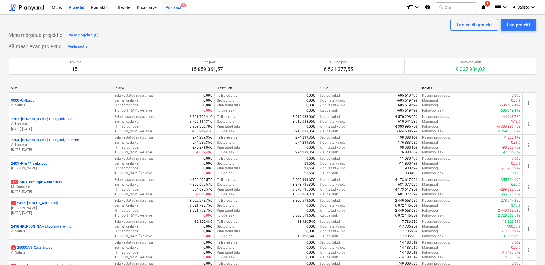
click at [178, 7] on div "Postkast 3" at bounding box center [173, 7] width 23 height 15
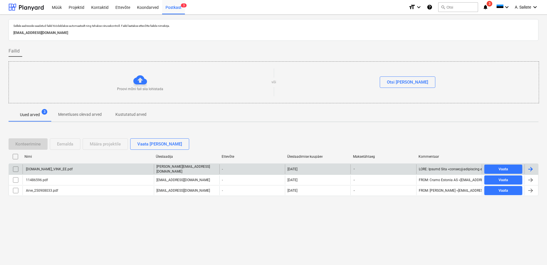
click at [83, 169] on div "SalesInvoice.Report_VINK_EE.pdf" at bounding box center [88, 169] width 131 height 10
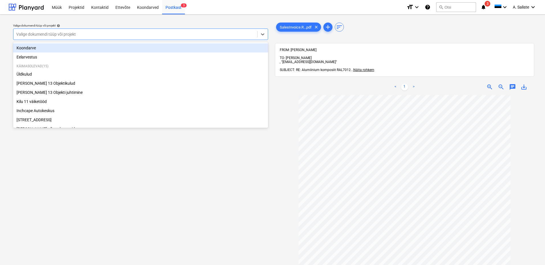
click at [182, 35] on div at bounding box center [135, 34] width 238 height 6
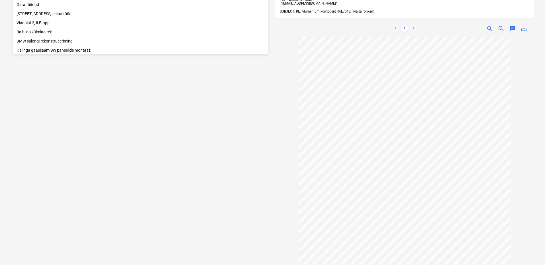
scroll to position [59, 0]
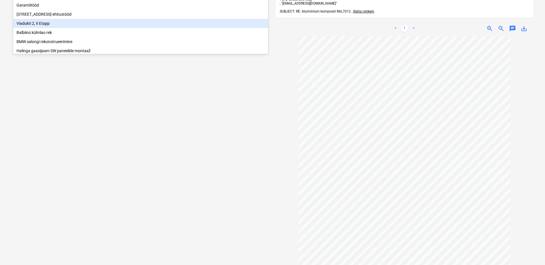
click at [73, 26] on div "Viadukti 2, II Etapp" at bounding box center [140, 23] width 255 height 9
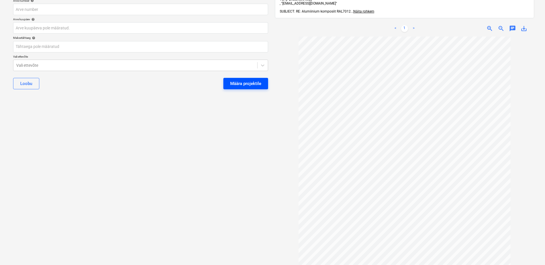
click at [244, 84] on div "Määra projektile" at bounding box center [245, 83] width 31 height 7
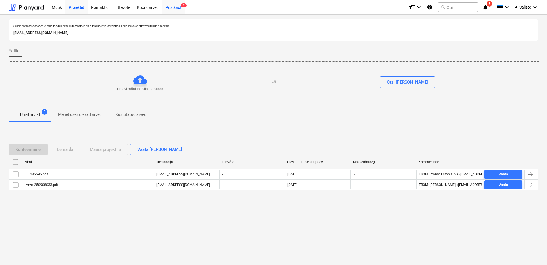
click at [78, 7] on div "Projektid" at bounding box center [76, 7] width 23 height 15
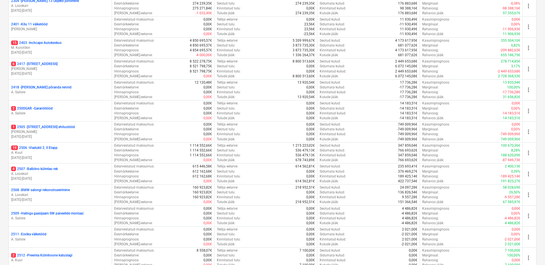
scroll to position [143, 0]
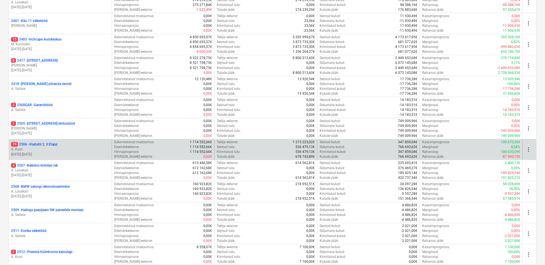
click at [46, 144] on p "19 2506 - Viadukti 2, II Etapp" at bounding box center [34, 144] width 46 height 5
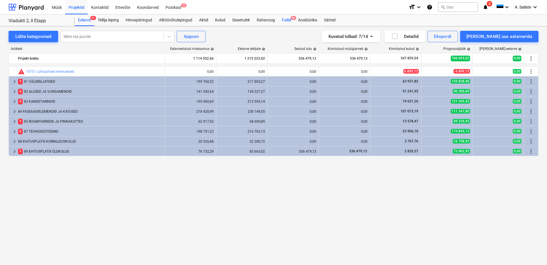
click at [286, 18] on div "Failid 9+" at bounding box center [286, 20] width 16 height 11
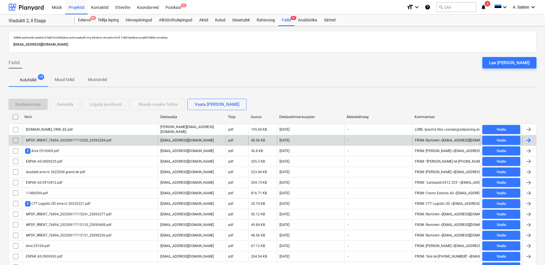
scroll to position [59, 0]
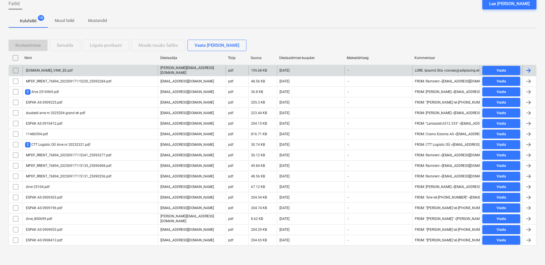
click at [112, 68] on div "SalesInvoice.Report_VINK_EE.pdf" at bounding box center [90, 71] width 135 height 10
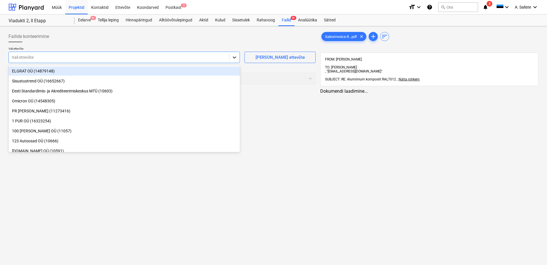
click at [235, 57] on icon at bounding box center [235, 57] width 6 height 6
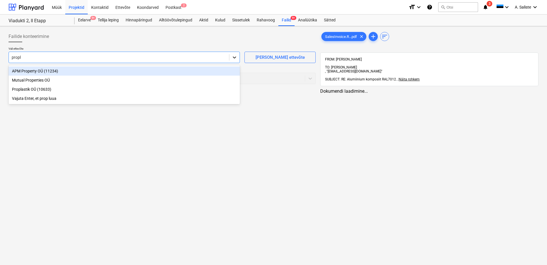
type input "propla"
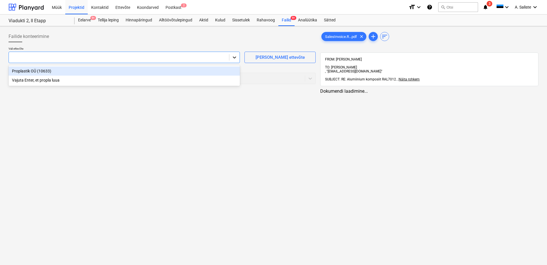
drag, startPoint x: 235, startPoint y: 57, endPoint x: 232, endPoint y: 60, distance: 4.1
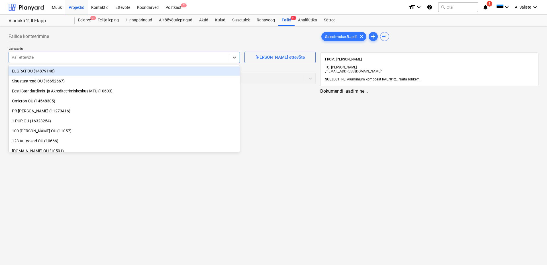
drag, startPoint x: 232, startPoint y: 60, endPoint x: 69, endPoint y: 52, distance: 163.3
click at [69, 52] on div "Vali ettevõte" at bounding box center [124, 57] width 231 height 11
click at [68, 54] on div "Vali ettevõte" at bounding box center [119, 57] width 220 height 8
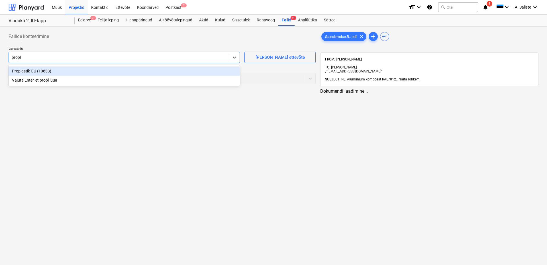
type input "propla"
click at [42, 68] on div "Proplastik OÜ (10633)" at bounding box center [124, 70] width 231 height 9
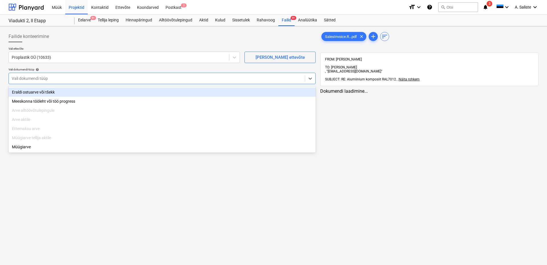
click at [46, 81] on div at bounding box center [157, 79] width 290 height 6
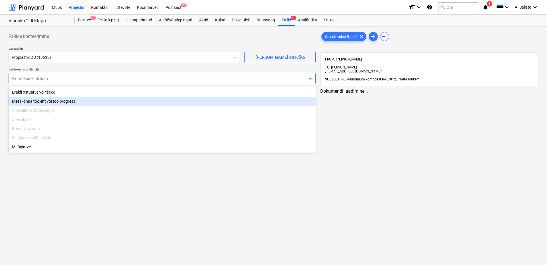
click at [35, 131] on div "Ettemaksu arve" at bounding box center [162, 128] width 307 height 9
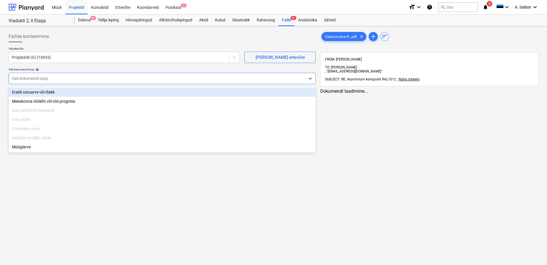
click at [38, 93] on div "Eraldi ostuarve või tšekk" at bounding box center [162, 92] width 307 height 9
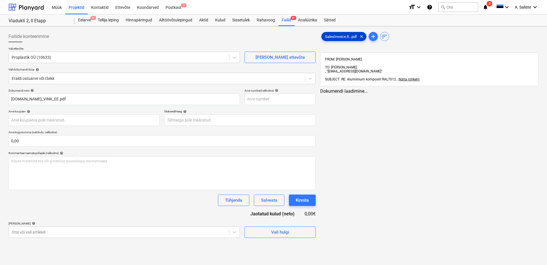
drag, startPoint x: 343, startPoint y: 36, endPoint x: 335, endPoint y: 59, distance: 24.1
click at [342, 37] on span "SalesInvoice.R...pdf" at bounding box center [341, 36] width 39 height 4
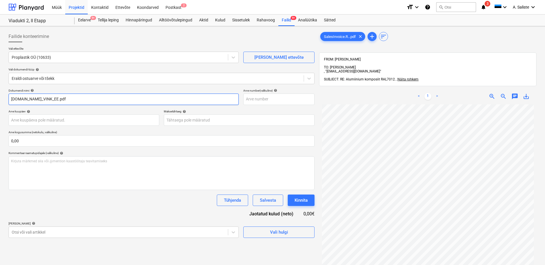
click at [93, 98] on input "SalesInvoice.Report_VINK_EE.pdf" at bounding box center [124, 98] width 230 height 11
type input "S"
type input "Ettemaksu arve"
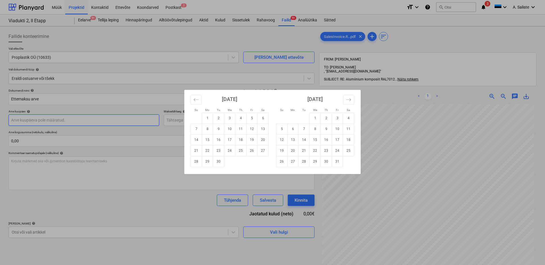
click at [45, 123] on body "Müük Projektid Kontaktid Ettevõte Koondarved Postkast 2 format_size keyboard_ar…" at bounding box center [272, 132] width 545 height 265
click at [233, 139] on td "17" at bounding box center [229, 139] width 11 height 11
type input "17 Sep 2025"
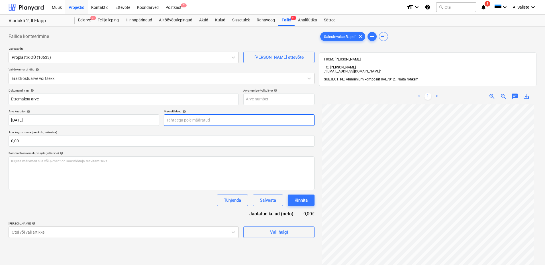
click at [198, 121] on body "Müük Projektid Kontaktid Ettevõte Koondarved Postkast 2 format_size keyboard_ar…" at bounding box center [272, 132] width 545 height 265
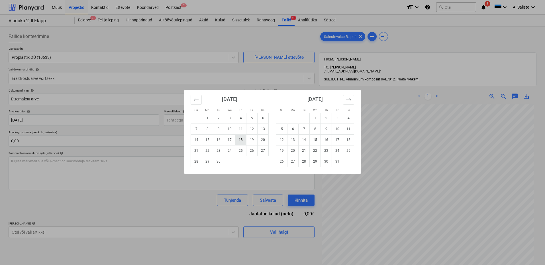
click at [239, 140] on td "18" at bounding box center [240, 139] width 11 height 11
type input "18 Sep 2025"
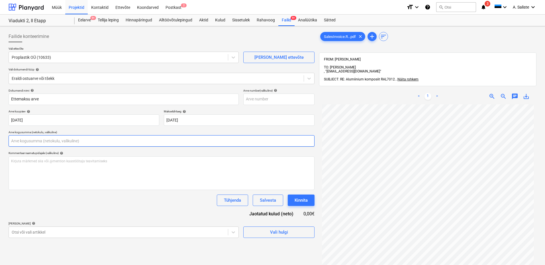
click at [74, 140] on input "text" at bounding box center [162, 140] width 306 height 11
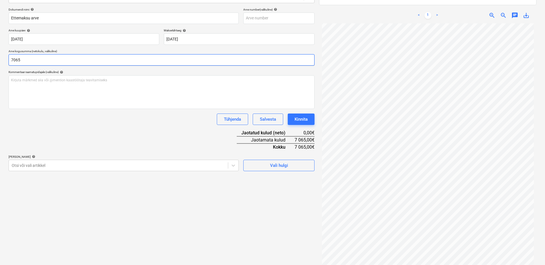
scroll to position [52, 0]
type input "7 105,07"
click at [93, 167] on div at bounding box center [118, 165] width 213 height 6
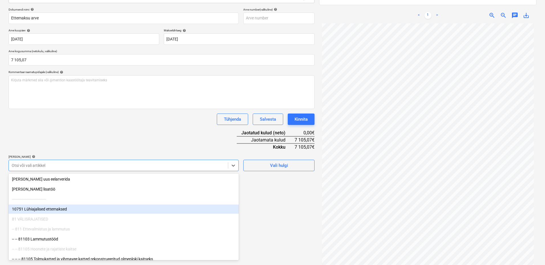
click at [76, 211] on div "10751 Lühiajalised ettemaksed" at bounding box center [124, 208] width 230 height 9
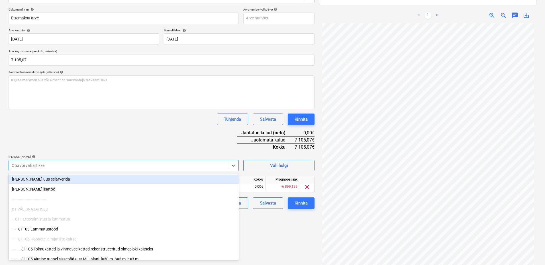
click at [94, 146] on div "Dokumendi nimi help Ettemaksu arve Arve number (valikuline) help Arve kuupäev h…" at bounding box center [162, 108] width 306 height 201
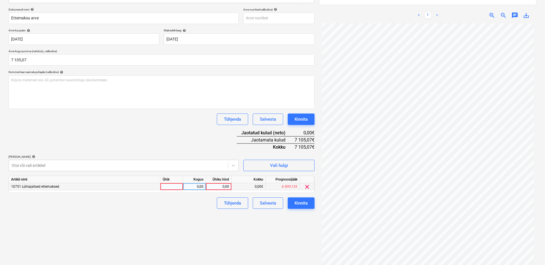
click at [170, 188] on div at bounding box center [171, 186] width 23 height 7
type input "kmpl"
click at [191, 183] on div "Kogus" at bounding box center [194, 179] width 23 height 7
click at [196, 186] on div "0,00" at bounding box center [195, 186] width 18 height 7
type input "1"
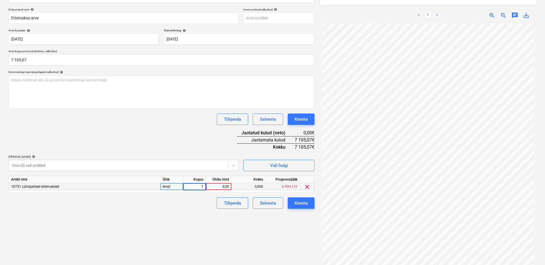
click at [223, 186] on div "0,00" at bounding box center [218, 186] width 21 height 7
type input "7105,07"
drag, startPoint x: 150, startPoint y: 243, endPoint x: 151, endPoint y: 239, distance: 4.3
click at [151, 241] on div "Failide konteerimine Vali ettevõte Proplastik OÜ (10633) Lisa uus ettevõte Vali…" at bounding box center [161, 111] width 311 height 327
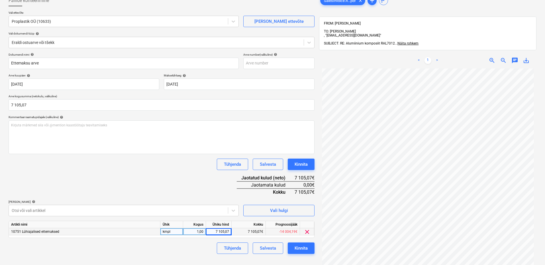
scroll to position [57, 0]
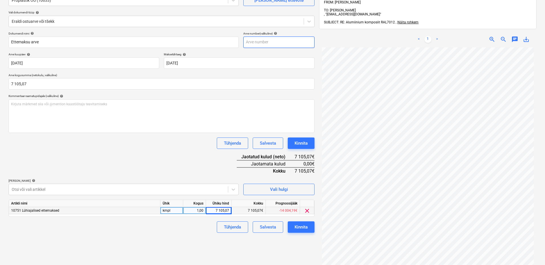
click at [277, 41] on input "text" at bounding box center [278, 41] width 71 height 11
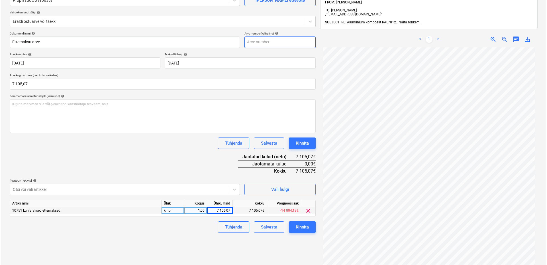
scroll to position [81, 0]
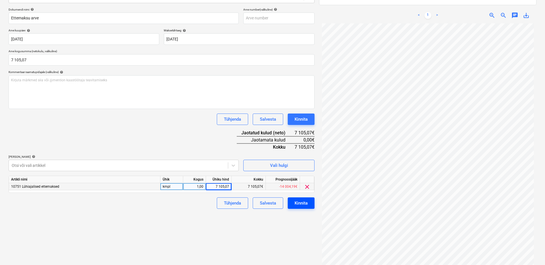
click at [301, 204] on div "Kinnita" at bounding box center [301, 202] width 13 height 7
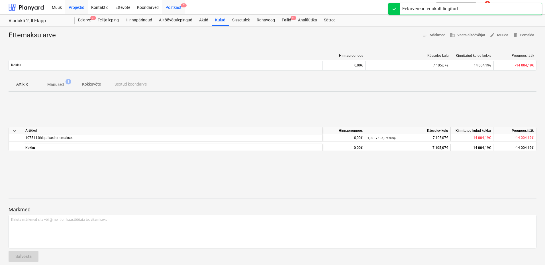
click at [170, 8] on div "Postkast 2" at bounding box center [173, 7] width 23 height 15
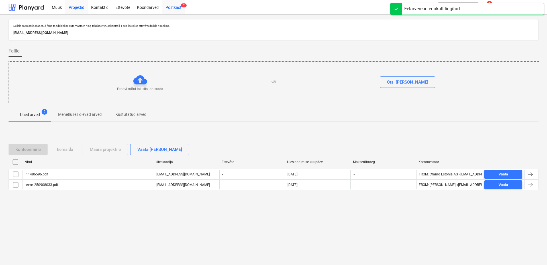
click at [79, 9] on div "Projektid" at bounding box center [76, 7] width 23 height 15
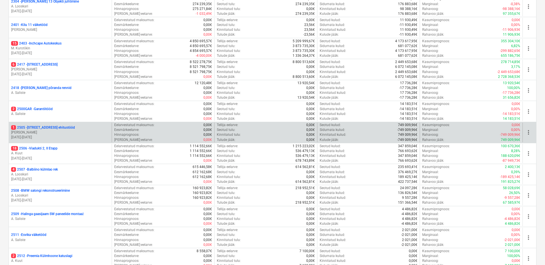
scroll to position [131, 0]
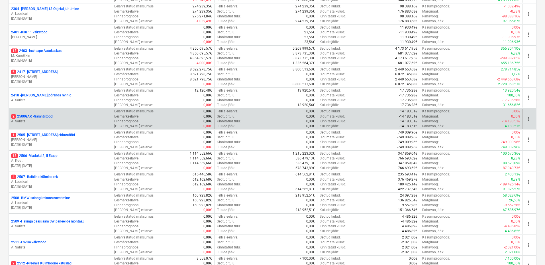
click at [59, 120] on p "A. Saliste" at bounding box center [60, 121] width 98 height 5
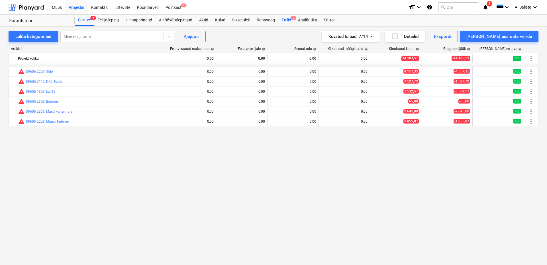
click at [289, 21] on div "Failid 2" at bounding box center [286, 20] width 16 height 11
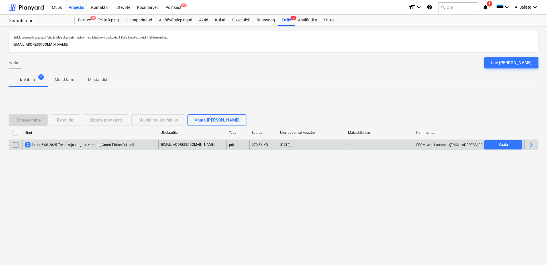
click at [50, 144] on div "2 Akt nr 6 08.2025 Treppikoja valgusti vahetus, Grand Ehitus OÜ..pdf" at bounding box center [79, 144] width 109 height 5
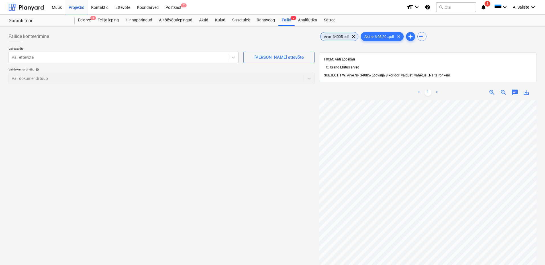
click at [324, 39] on div "Arve_34005.pdf clear" at bounding box center [339, 36] width 38 height 9
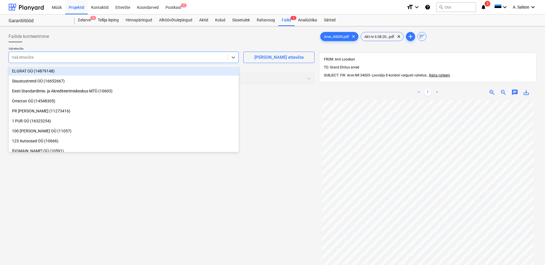
click at [139, 58] on div at bounding box center [118, 57] width 213 height 6
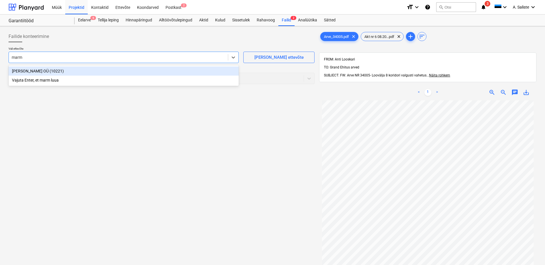
type input "marmi"
click at [53, 72] on div "Marmi Futerno OÜ (10221)" at bounding box center [124, 70] width 230 height 9
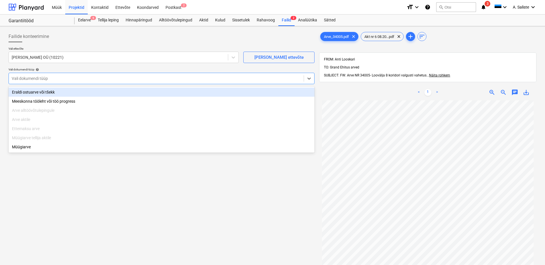
click at [46, 81] on div at bounding box center [156, 79] width 289 height 6
click at [36, 95] on div "Eraldi ostuarve või tšekk" at bounding box center [162, 92] width 306 height 9
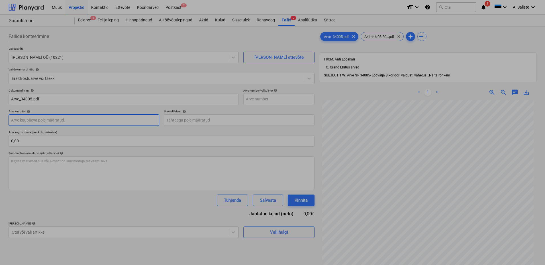
click at [27, 117] on body "Müük Projektid Kontaktid Ettevõte Koondarved Postkast 2 format_size keyboard_ar…" at bounding box center [272, 132] width 545 height 265
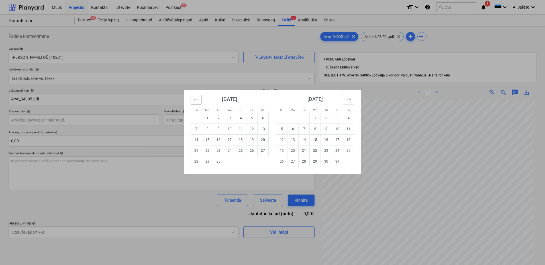
click at [194, 99] on icon "Move backward to switch to the previous month." at bounding box center [196, 99] width 5 height 5
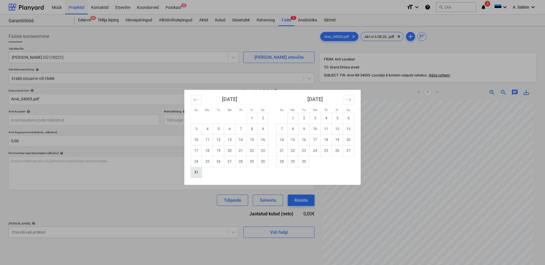
click at [195, 173] on td "31" at bounding box center [196, 172] width 11 height 11
type input "31 Aug 2025"
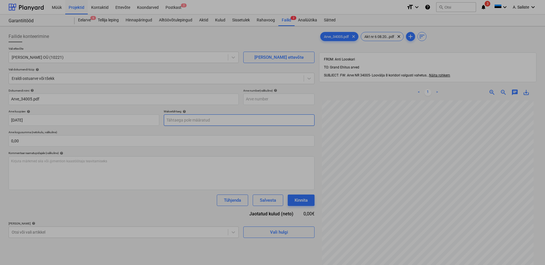
click at [188, 121] on body "Müük Projektid Kontaktid Ettevõte Koondarved Postkast 2 format_size keyboard_ar…" at bounding box center [272, 132] width 545 height 265
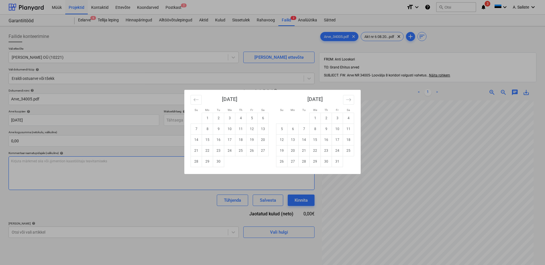
click at [218, 165] on td "30" at bounding box center [218, 161] width 11 height 11
type input "30 Sep 2025"
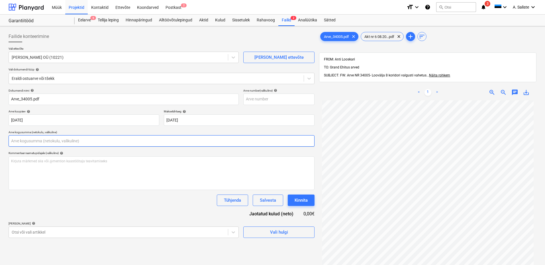
click at [29, 140] on input "text" at bounding box center [162, 140] width 306 height 11
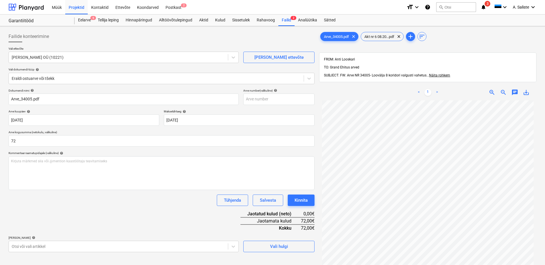
type input "72,00"
click at [41, 212] on div "Dokumendi nimi help Arve_34005.pdf Arve number (valikuline) help Arve kuupäev h…" at bounding box center [162, 170] width 306 height 163
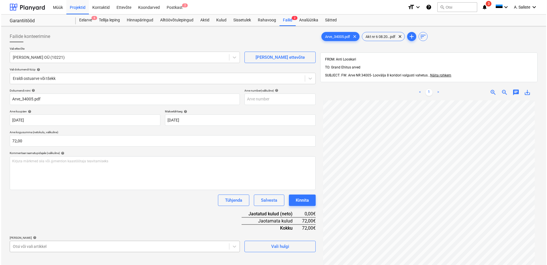
scroll to position [77, 0]
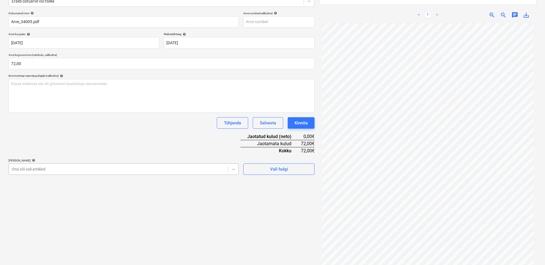
click at [40, 188] on body "Müük Projektid Kontaktid Ettevõte Koondarved Postkast 2 format_size keyboard_ar…" at bounding box center [272, 55] width 545 height 265
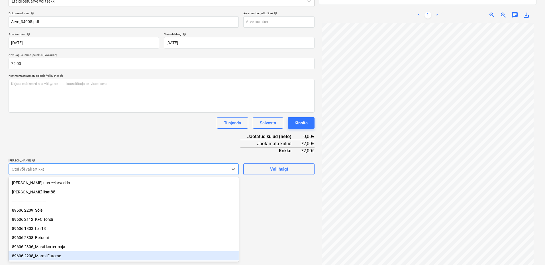
click at [41, 258] on div "89606 2208_Marmi Futerno" at bounding box center [124, 255] width 230 height 9
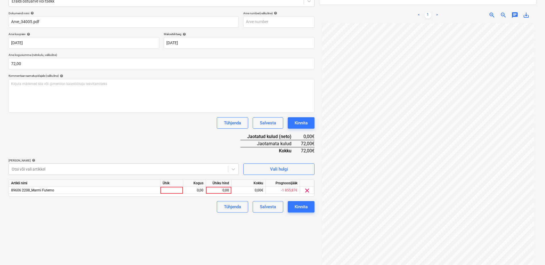
click at [105, 145] on div "Dokumendi nimi help Arve_34005.pdf Arve number (valikuline) help Arve kuupäev h…" at bounding box center [162, 111] width 306 height 201
click at [164, 192] on div at bounding box center [171, 190] width 23 height 7
type input "kmpl"
drag, startPoint x: 197, startPoint y: 190, endPoint x: 212, endPoint y: 190, distance: 14.3
click at [198, 190] on div "0,00" at bounding box center [195, 190] width 18 height 7
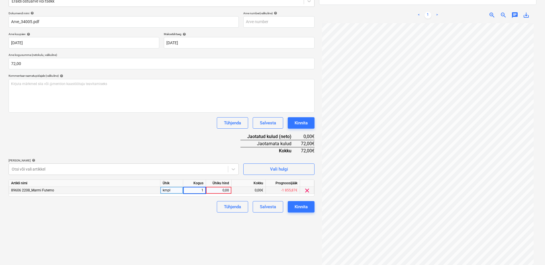
click at [219, 190] on div "0,00" at bounding box center [218, 190] width 21 height 7
type input "72"
click at [194, 220] on div "Failide konteerimine Vali ettevõte Marmi Futerno OÜ (10221) Lisa uus ettevõte V…" at bounding box center [161, 112] width 311 height 323
click at [303, 207] on div "Kinnita" at bounding box center [301, 206] width 13 height 7
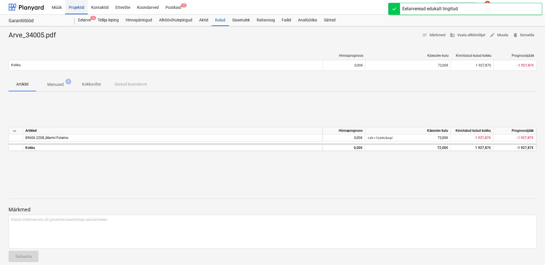
click at [75, 8] on div "Projektid" at bounding box center [76, 7] width 23 height 15
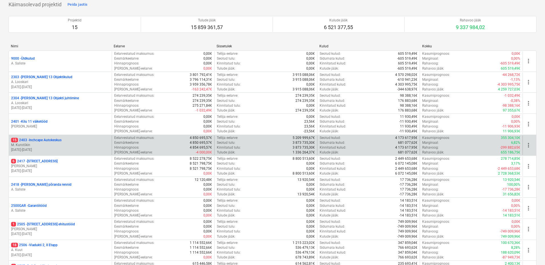
scroll to position [57, 0]
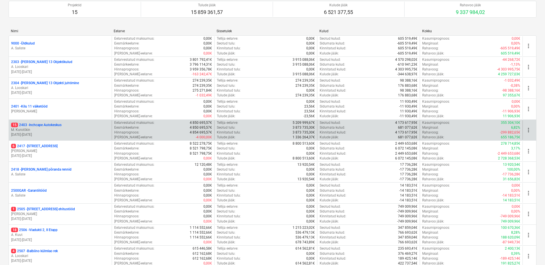
click at [60, 131] on p "M. Kurotškin" at bounding box center [60, 129] width 98 height 5
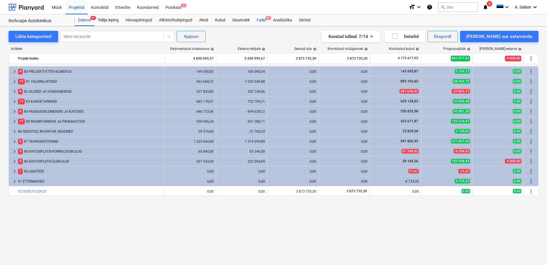
click at [265, 20] on div "Failid 9+" at bounding box center [261, 20] width 16 height 11
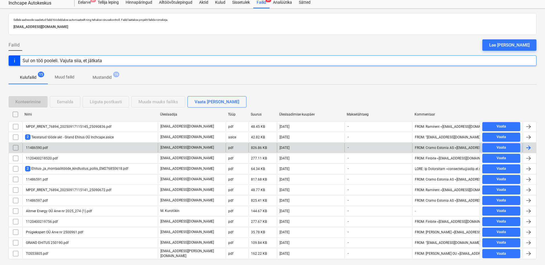
scroll to position [32, 0]
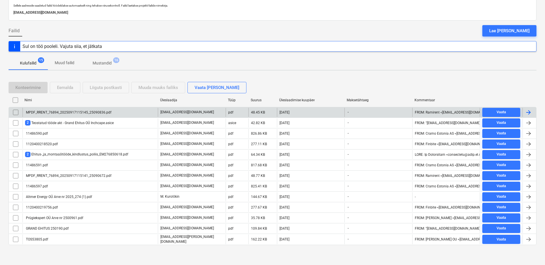
click at [117, 111] on div "MPDF_RRENT_76894_20250917115145_25090836.pdf" at bounding box center [90, 112] width 135 height 9
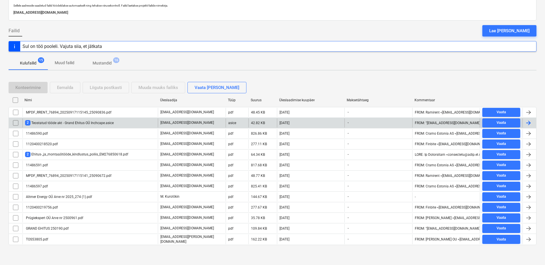
click at [56, 124] on div "2 Teostatud tööde akt - Grand Ehitus OÜ Inchcape.asice" at bounding box center [69, 122] width 89 height 5
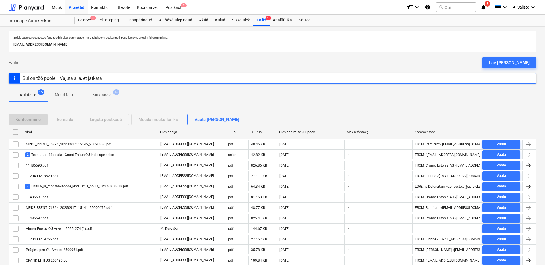
scroll to position [32, 0]
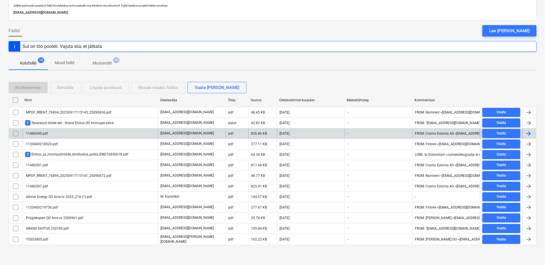
click at [45, 133] on div "11486590.pdf" at bounding box center [36, 133] width 23 height 4
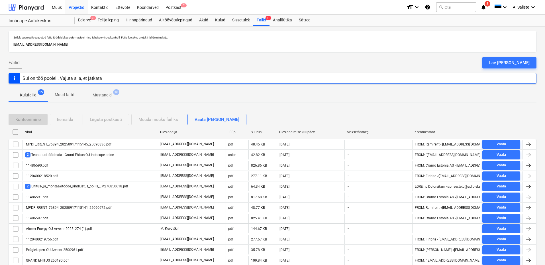
scroll to position [32, 0]
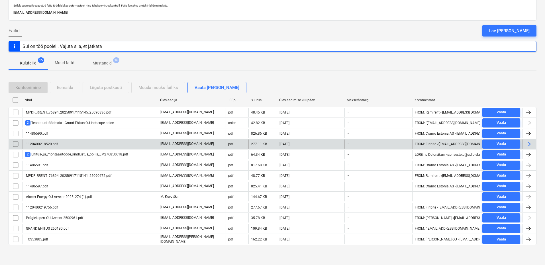
click at [55, 143] on div "1120400218520.pdf" at bounding box center [41, 144] width 33 height 4
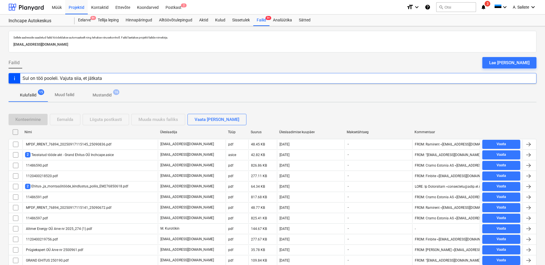
scroll to position [32, 0]
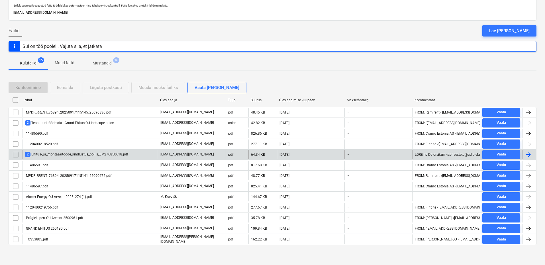
click at [46, 155] on div "2 Ehitus-_ja_montaažitööde_kindlustus_poliis_EM276850618.pdf" at bounding box center [76, 154] width 103 height 5
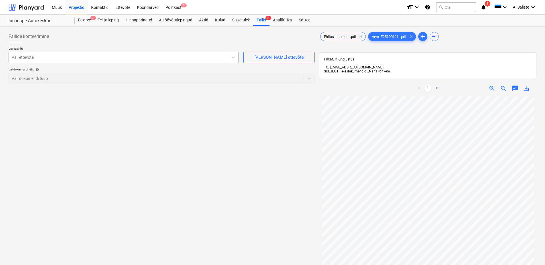
click at [193, 55] on div at bounding box center [118, 57] width 213 height 6
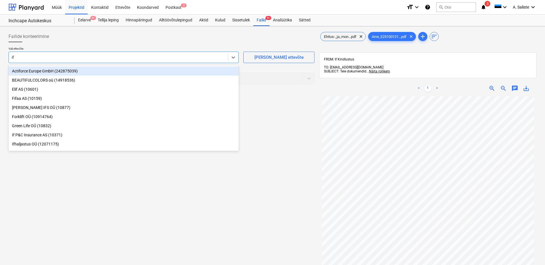
type input "i"
type input "if"
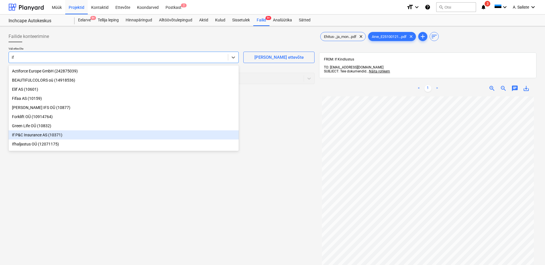
click at [51, 138] on div "If P&C Insurance AS (10371)" at bounding box center [124, 134] width 230 height 9
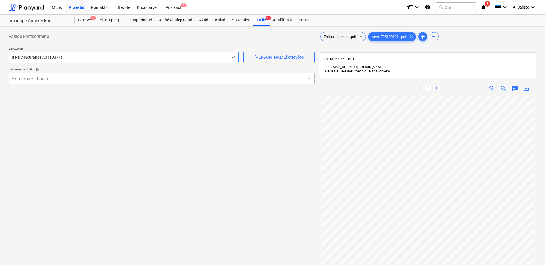
click at [74, 76] on div at bounding box center [156, 79] width 289 height 6
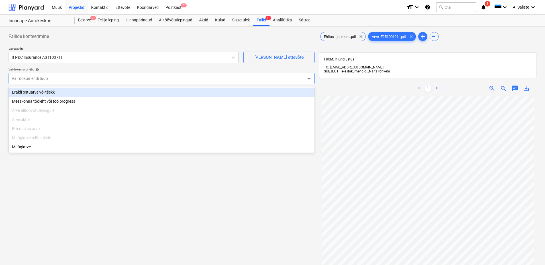
click at [60, 90] on div "Eraldi ostuarve või tšekk" at bounding box center [162, 92] width 306 height 9
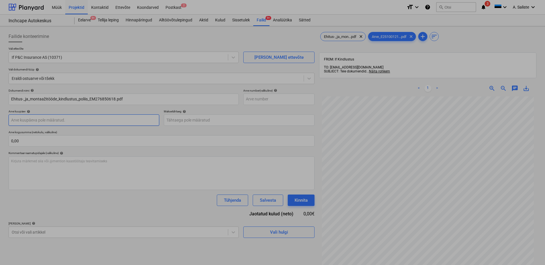
click at [53, 122] on body "Müük Projektid Kontaktid Ettevõte Koondarved Postkast 2 format_size keyboard_ar…" at bounding box center [272, 132] width 545 height 265
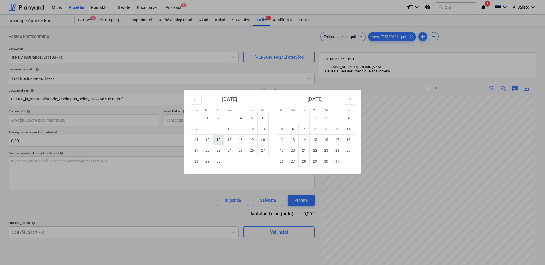
click at [220, 142] on td "16" at bounding box center [218, 139] width 11 height 11
type input "16 Sep 2025"
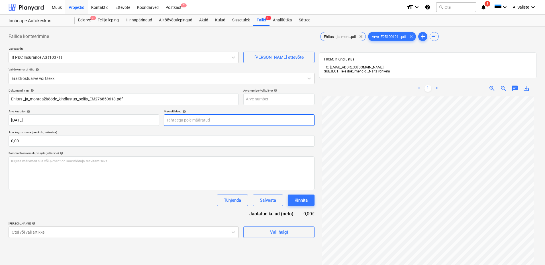
click at [182, 120] on body "Müük Projektid Kontaktid Ettevõte Koondarved Postkast 2 format_size keyboard_ar…" at bounding box center [272, 132] width 545 height 265
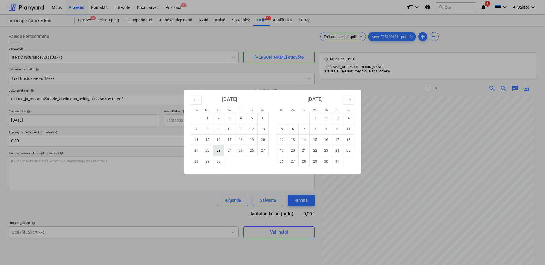
click at [218, 150] on td "23" at bounding box center [218, 150] width 11 height 11
type input "23 Sep 2025"
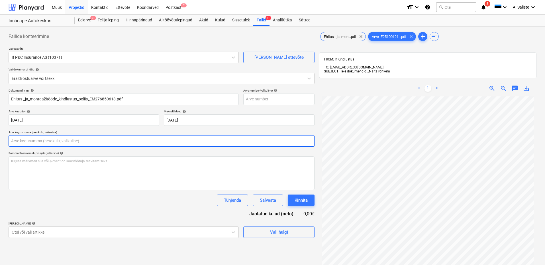
click at [52, 141] on input "text" at bounding box center [162, 140] width 306 height 11
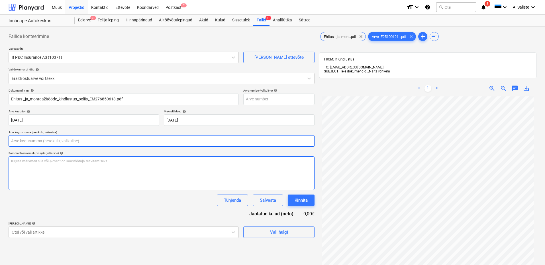
scroll to position [52, 0]
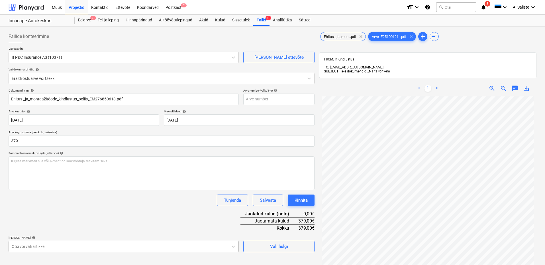
type input "379,00"
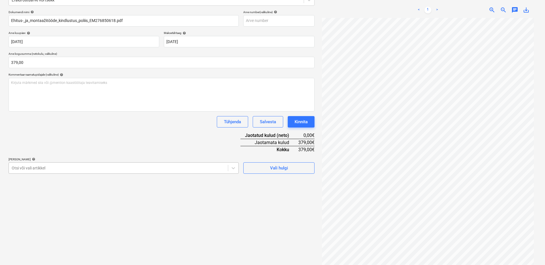
click at [161, 186] on body "Müük Projektid Kontaktid Ettevõte Koondarved Postkast 2 format_size keyboard_ar…" at bounding box center [272, 54] width 545 height 265
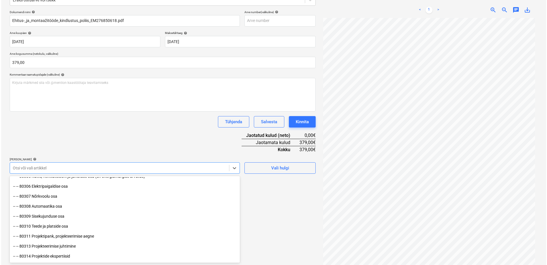
scroll to position [114, 0]
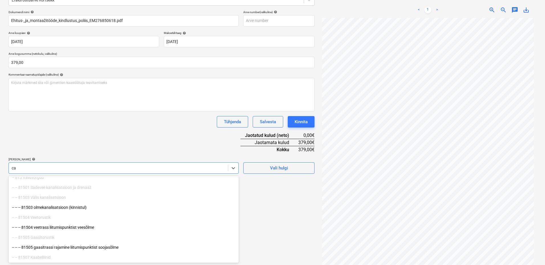
type input "car"
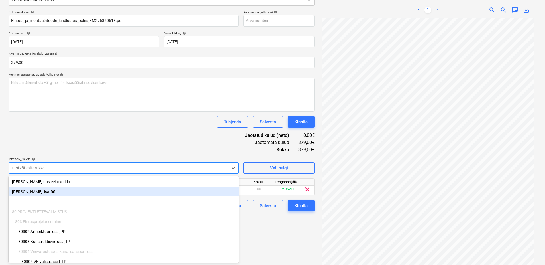
click at [188, 132] on div "Dokumendi nimi help Ehitus-_ja_montaažitööde_kindlustus_poliis_EM276850618.pdf …" at bounding box center [162, 110] width 306 height 201
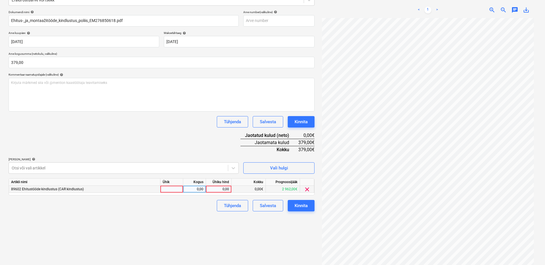
click at [168, 191] on div at bounding box center [171, 189] width 23 height 7
type input "kmpl"
drag, startPoint x: 200, startPoint y: 190, endPoint x: 214, endPoint y: 190, distance: 14.3
click at [200, 190] on div "0,00" at bounding box center [195, 189] width 18 height 7
click at [217, 190] on div "0,00" at bounding box center [218, 189] width 21 height 7
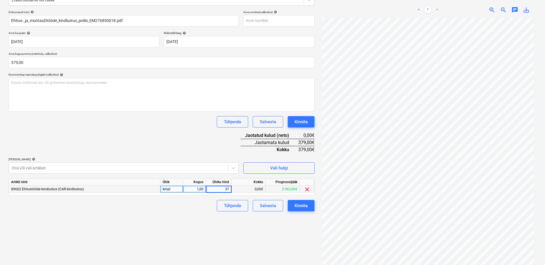
type input "379"
click at [189, 216] on div "Failide konteerimine Vali ettevõte If P&C Insurance AS (10371) Lisa uus ettevõt…" at bounding box center [161, 109] width 311 height 319
click at [295, 205] on div "Kinnita" at bounding box center [301, 205] width 13 height 7
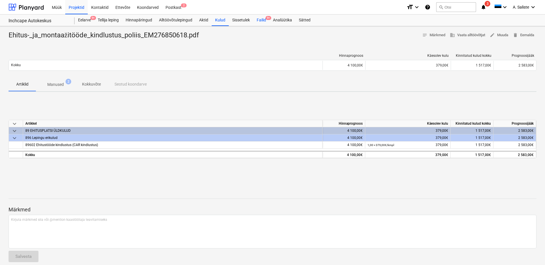
click at [263, 18] on div "Failid 9+" at bounding box center [261, 20] width 16 height 11
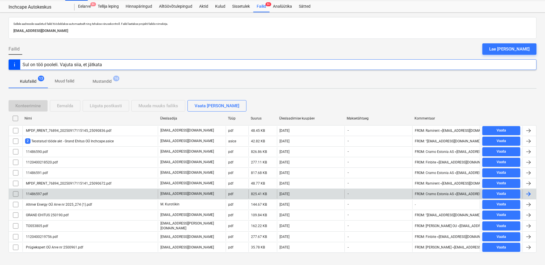
scroll to position [21, 0]
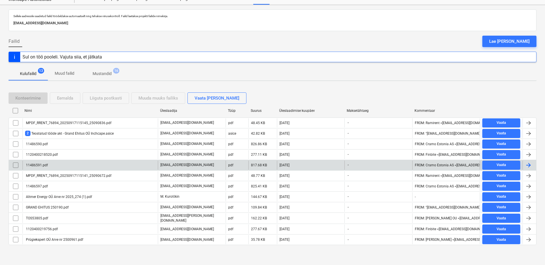
click at [96, 164] on div "11486591.pdf" at bounding box center [90, 164] width 135 height 9
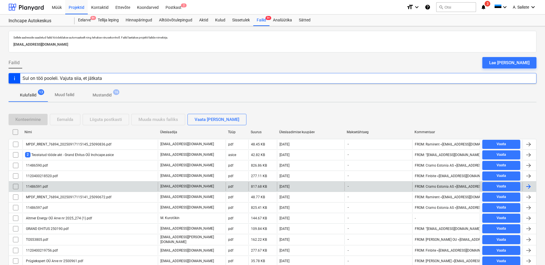
scroll to position [21, 0]
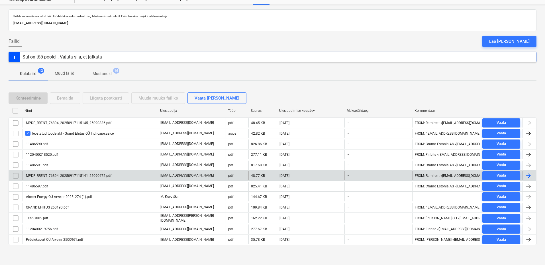
click at [58, 179] on div "MPDF_RRENT_76894_20250917115141_25090672.pdf" at bounding box center [90, 175] width 135 height 9
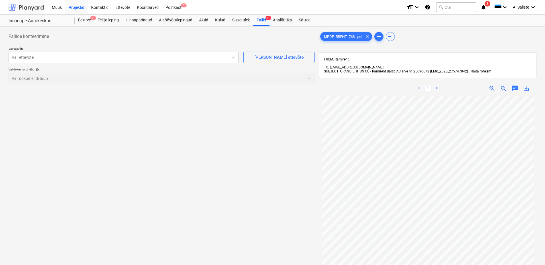
scroll to position [21, 0]
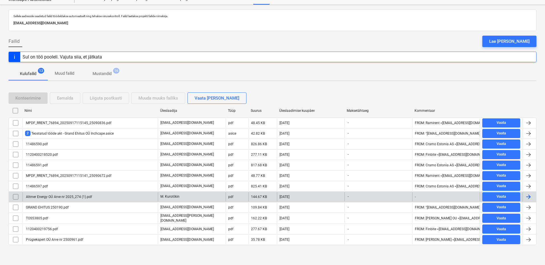
click at [43, 195] on div "Altmer Energy OÜ Arve nr 2025_274 (1).pdf" at bounding box center [58, 197] width 67 height 4
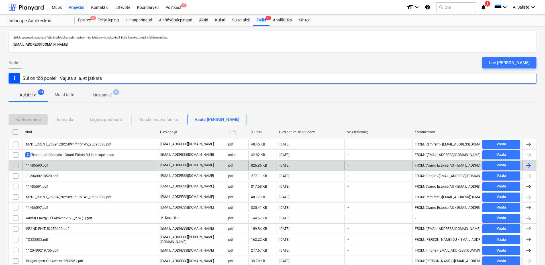
scroll to position [21, 0]
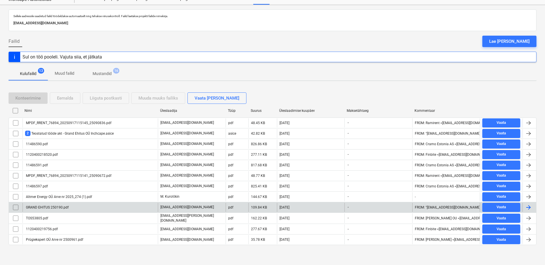
click at [51, 209] on div "GRAND EHITUS 250190.pdf" at bounding box center [47, 207] width 44 height 4
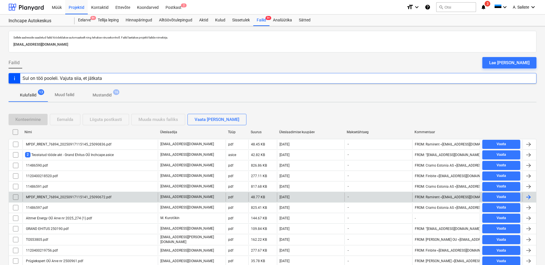
scroll to position [21, 0]
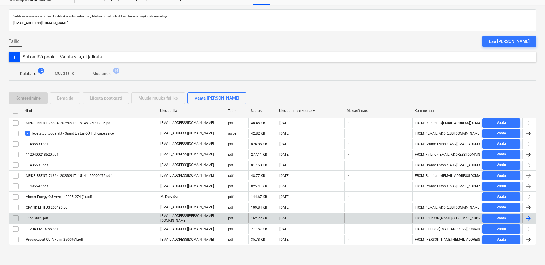
click at [56, 214] on div "TOS53805.pdf" at bounding box center [90, 218] width 135 height 10
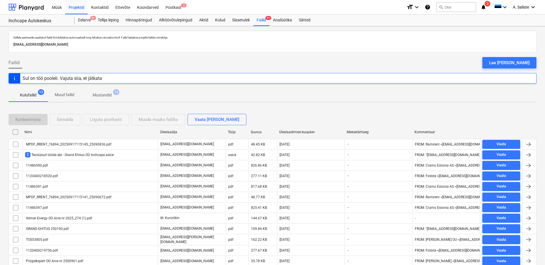
scroll to position [21, 0]
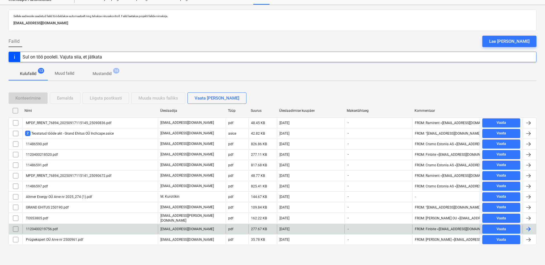
click at [56, 228] on div "1120400219756.pdf" at bounding box center [41, 229] width 33 height 4
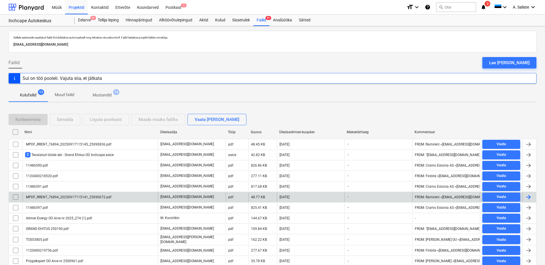
scroll to position [21, 0]
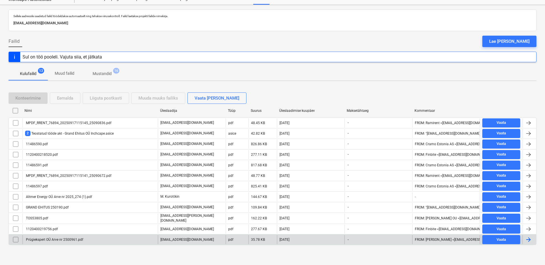
click at [57, 240] on div "Prügiekspert OÜ Arve nr 2500961.pdf" at bounding box center [54, 239] width 58 height 4
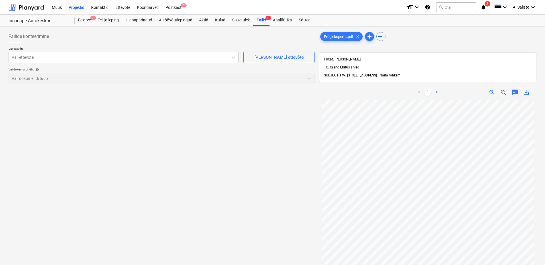
click at [398, 73] on span "Näita rohkem" at bounding box center [390, 75] width 21 height 4
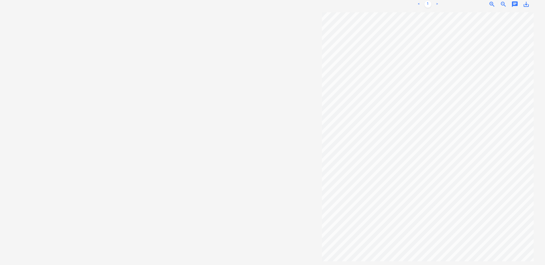
scroll to position [165, 0]
